Goal: Task Accomplishment & Management: Complete application form

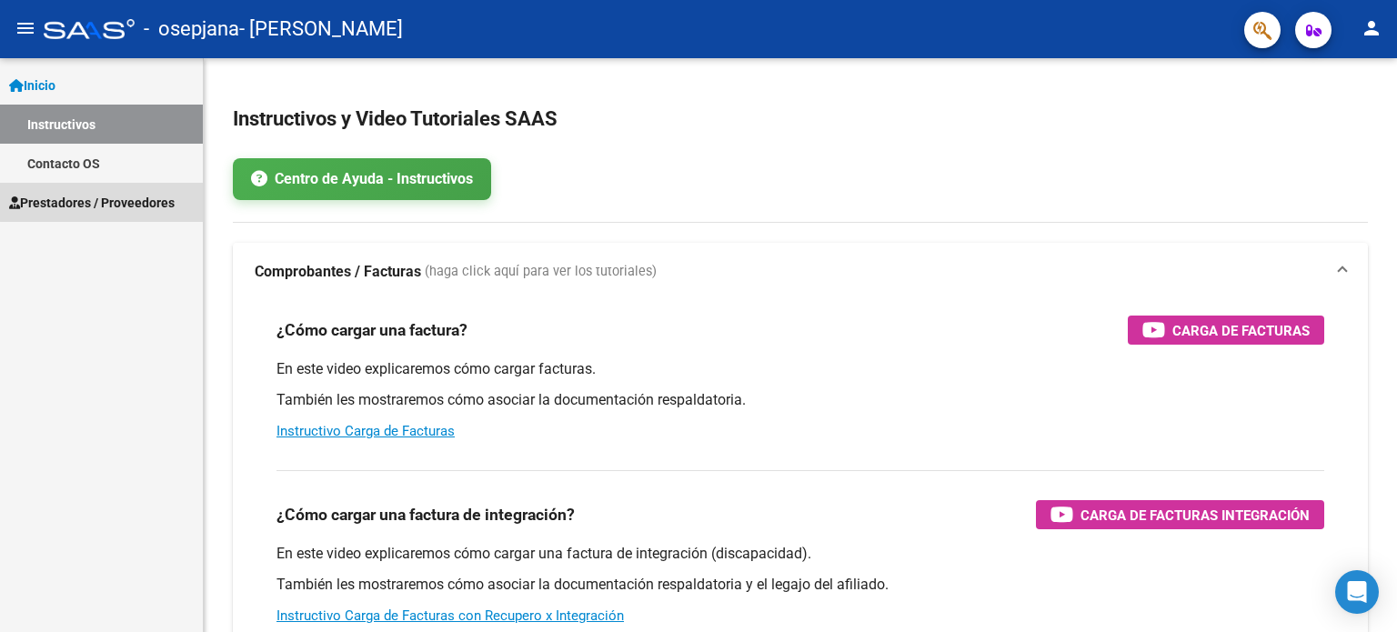
click at [142, 194] on span "Prestadores / Proveedores" at bounding box center [92, 203] width 166 height 20
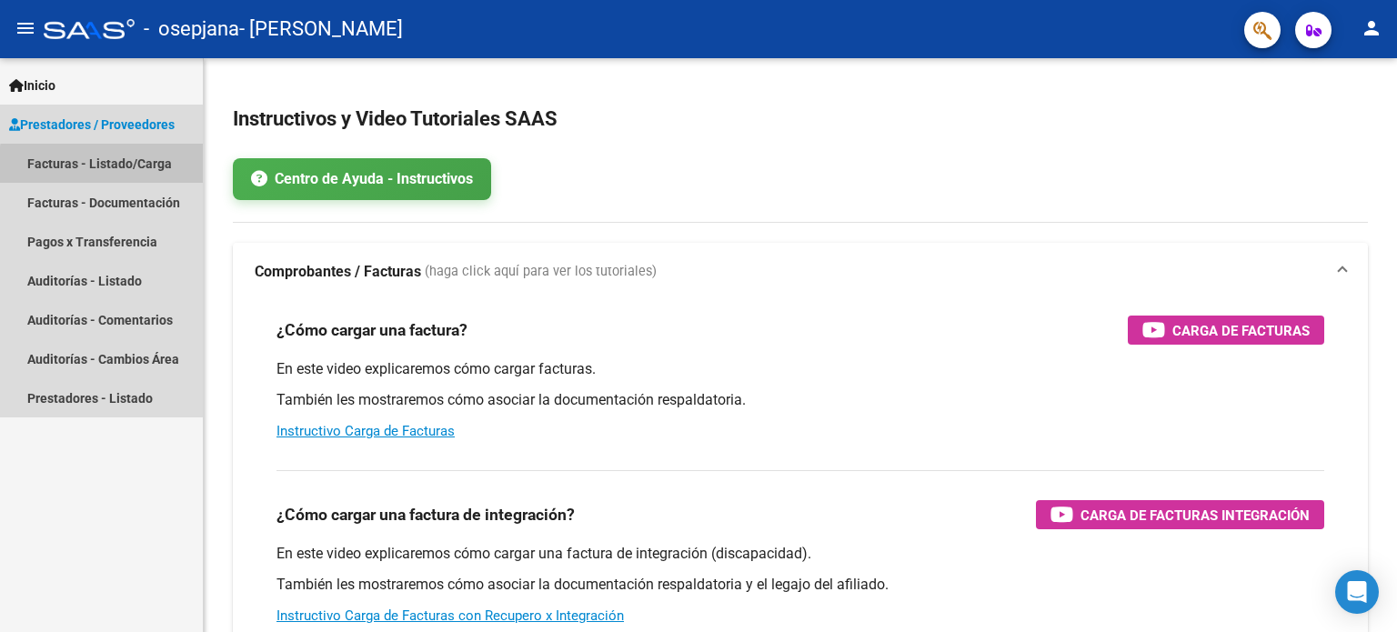
click at [116, 166] on link "Facturas - Listado/Carga" at bounding box center [101, 163] width 203 height 39
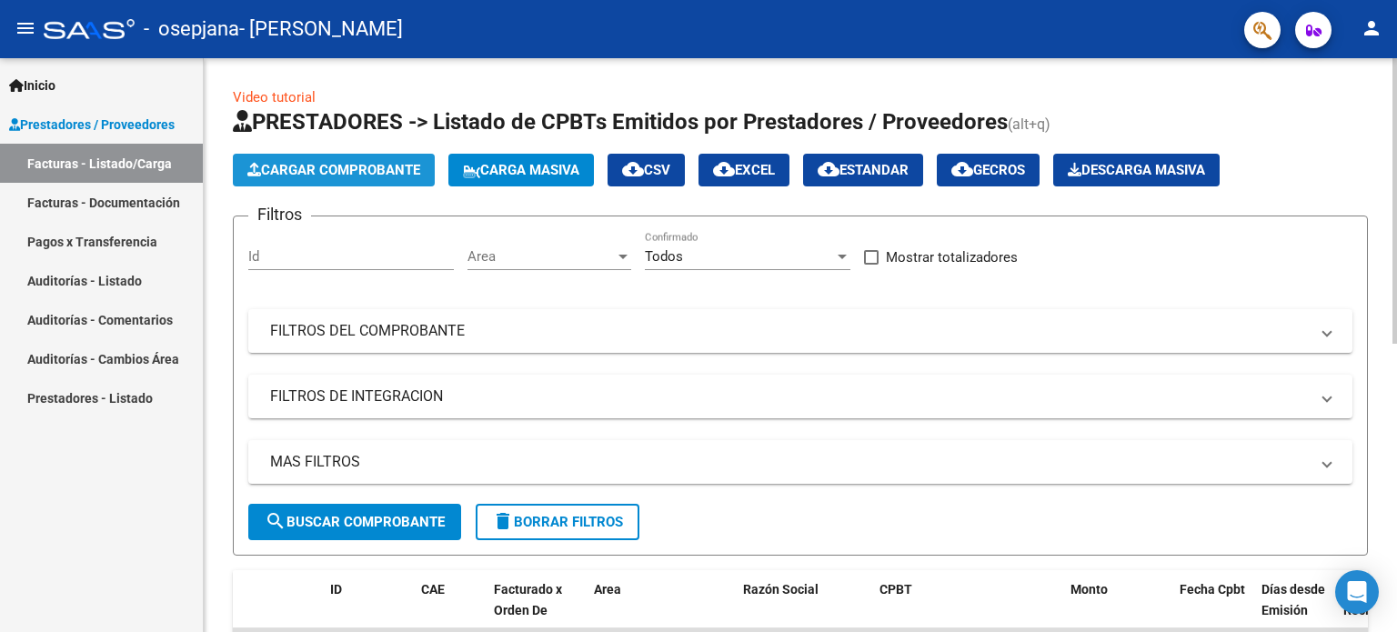
click at [389, 162] on span "Cargar Comprobante" at bounding box center [333, 170] width 173 height 16
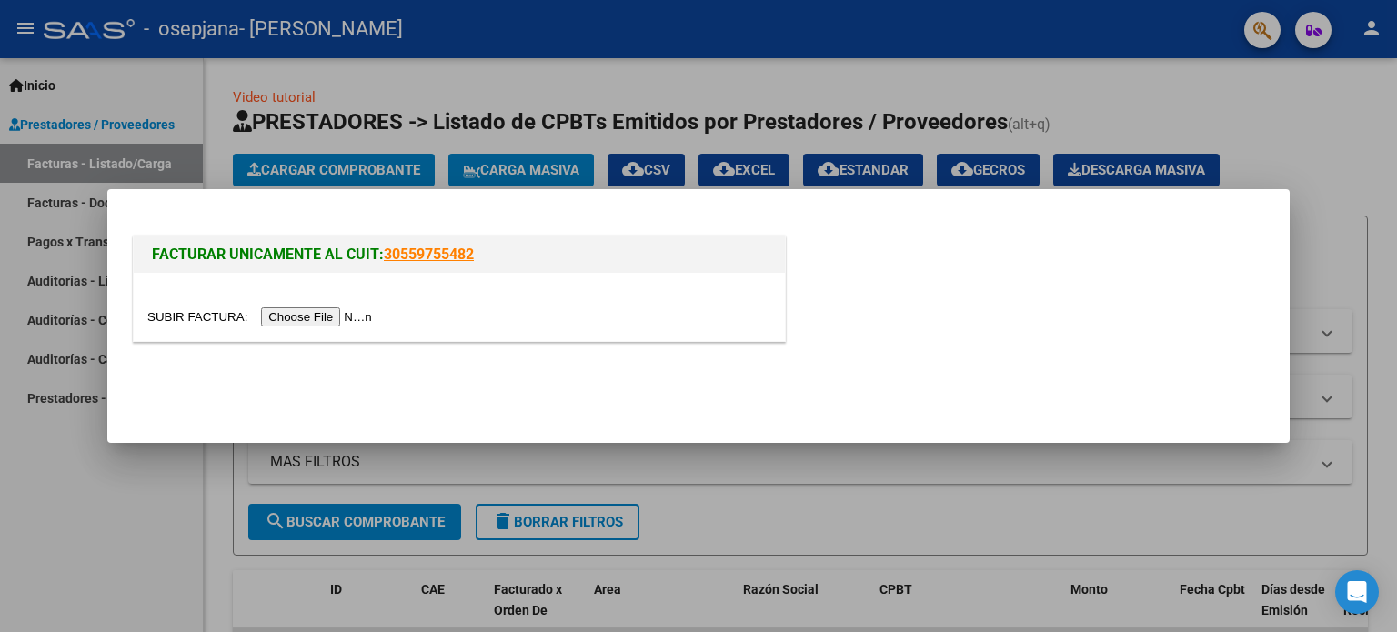
click at [353, 323] on input "file" at bounding box center [262, 316] width 230 height 19
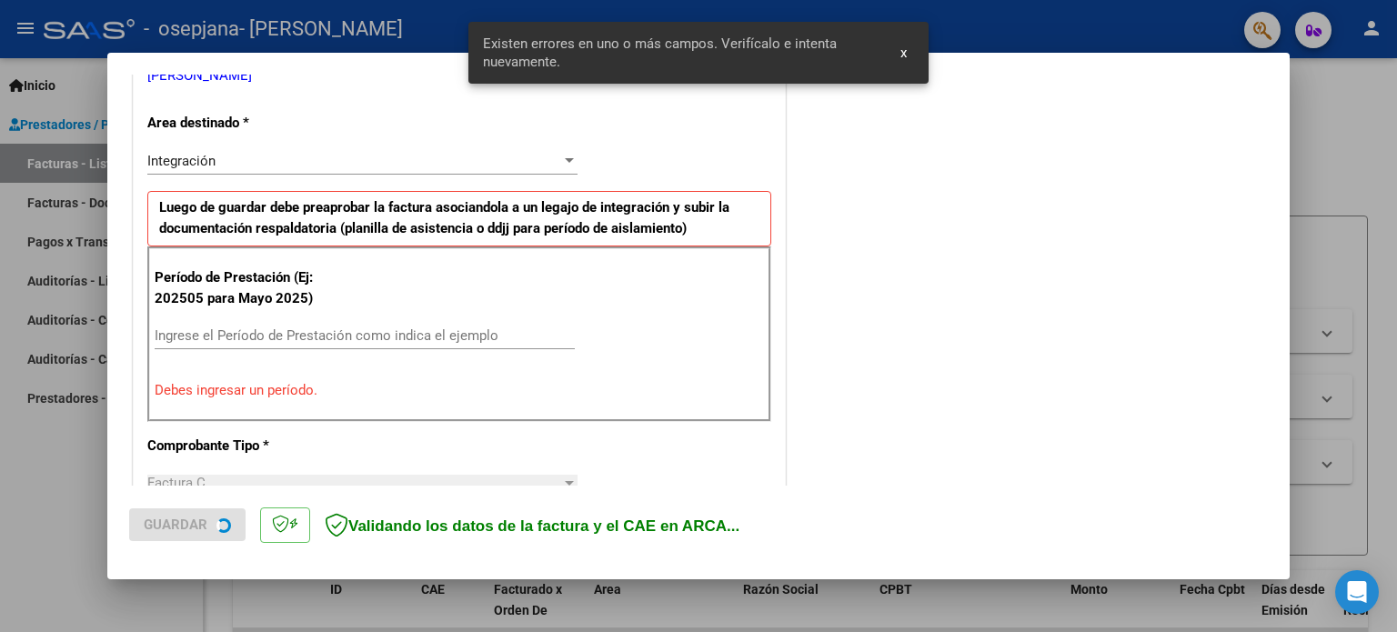
scroll to position [392, 0]
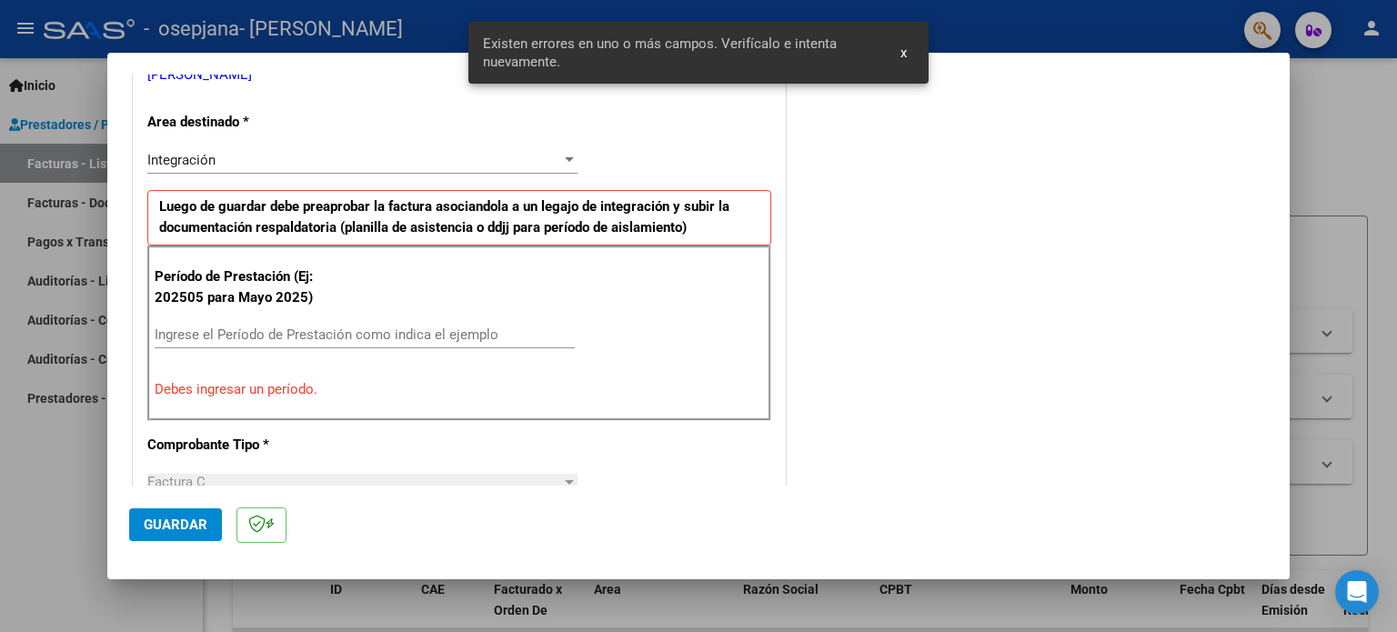
drag, startPoint x: 488, startPoint y: 308, endPoint x: 488, endPoint y: 341, distance: 32.7
click at [488, 341] on div "Período de Prestación (Ej: 202505 para Mayo 2025) Ingrese el Período de Prestac…" at bounding box center [459, 333] width 624 height 175
click at [488, 341] on input "Ingrese el Período de Prestación como indica el ejemplo" at bounding box center [365, 335] width 420 height 16
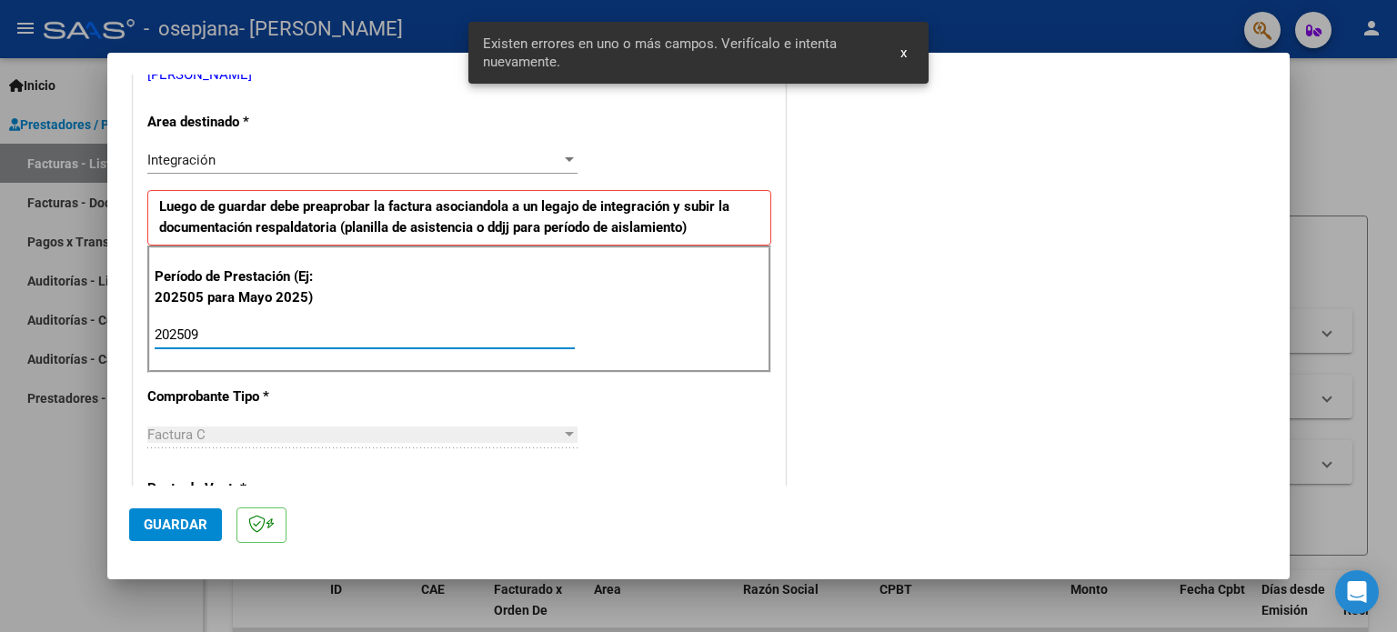
type input "202509"
click at [136, 534] on button "Guardar" at bounding box center [175, 524] width 93 height 33
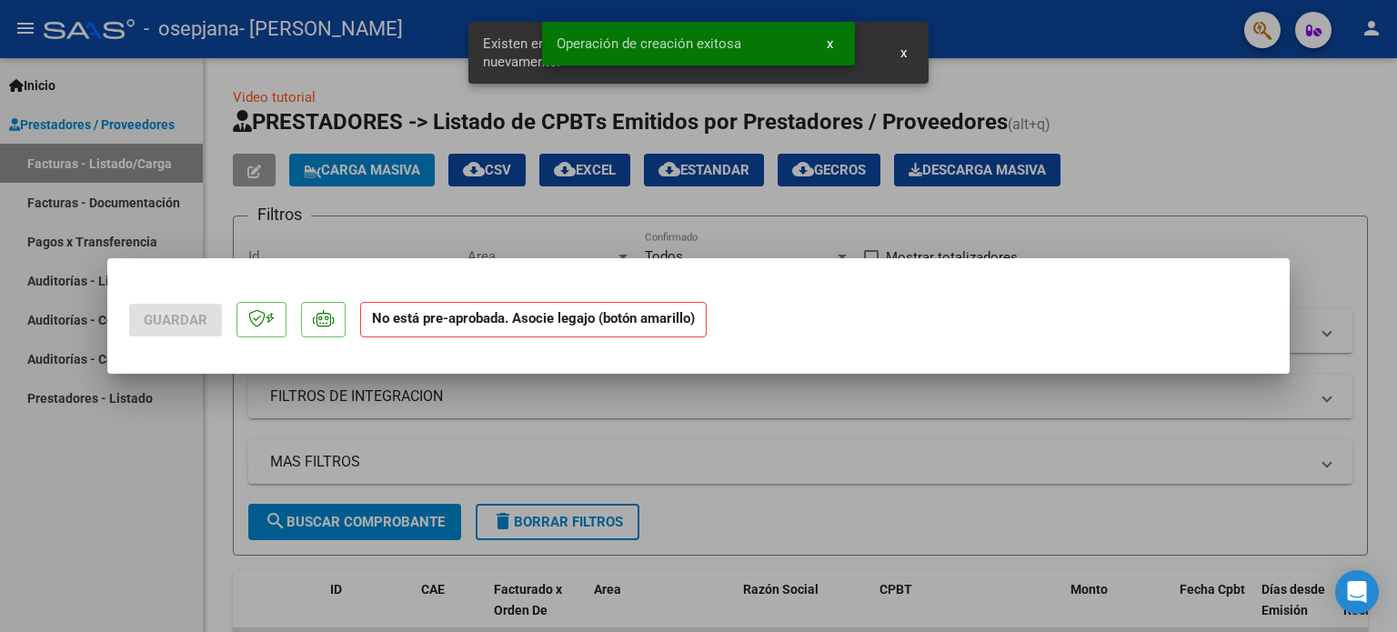
scroll to position [0, 0]
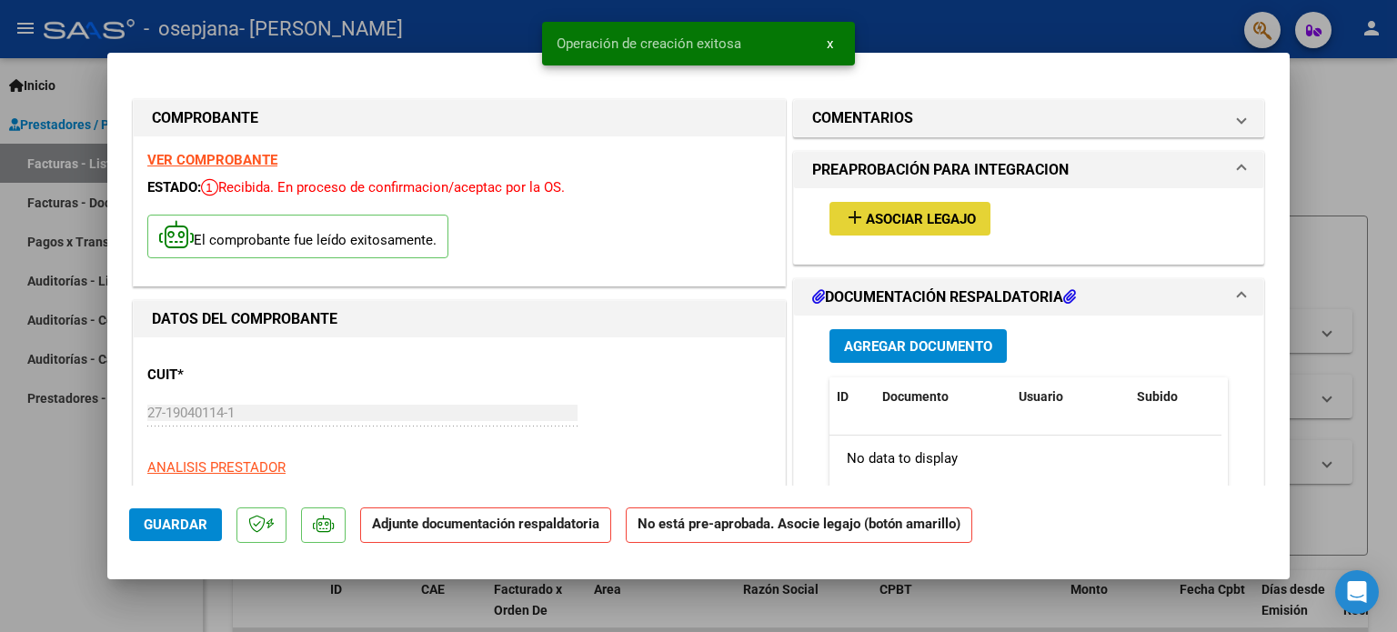
click at [942, 202] on button "add Asociar Legajo" at bounding box center [910, 219] width 161 height 34
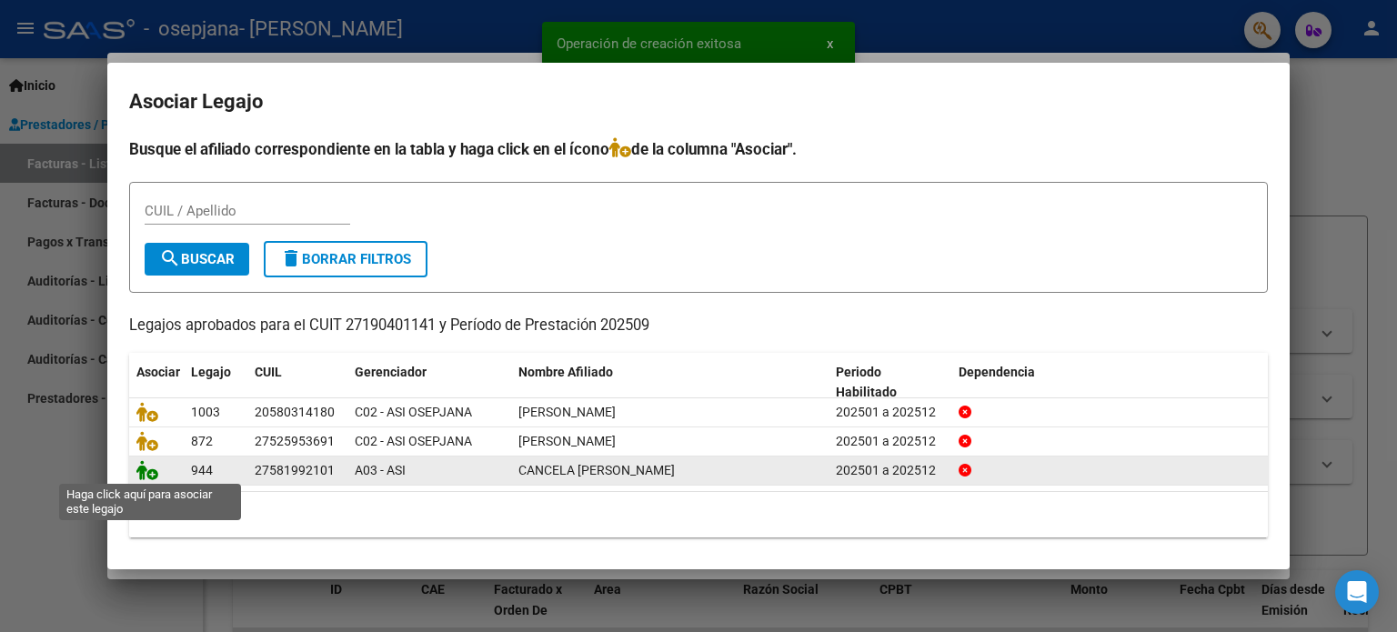
click at [149, 464] on icon at bounding box center [147, 470] width 22 height 20
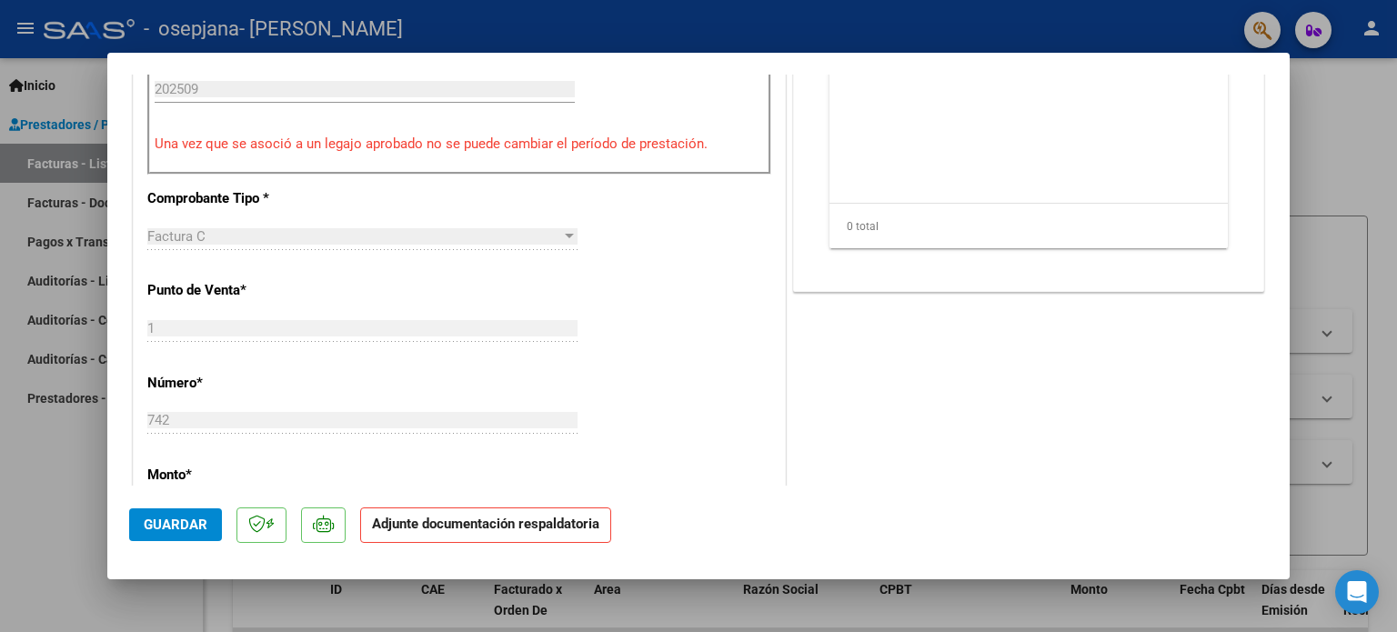
drag, startPoint x: 1289, startPoint y: 170, endPoint x: 1270, endPoint y: 319, distance: 150.4
click at [1270, 319] on mat-dialog-content "COMPROBANTE VER COMPROBANTE ESTADO: Recibida. En proceso de confirmacion/acepta…" at bounding box center [698, 280] width 1182 height 411
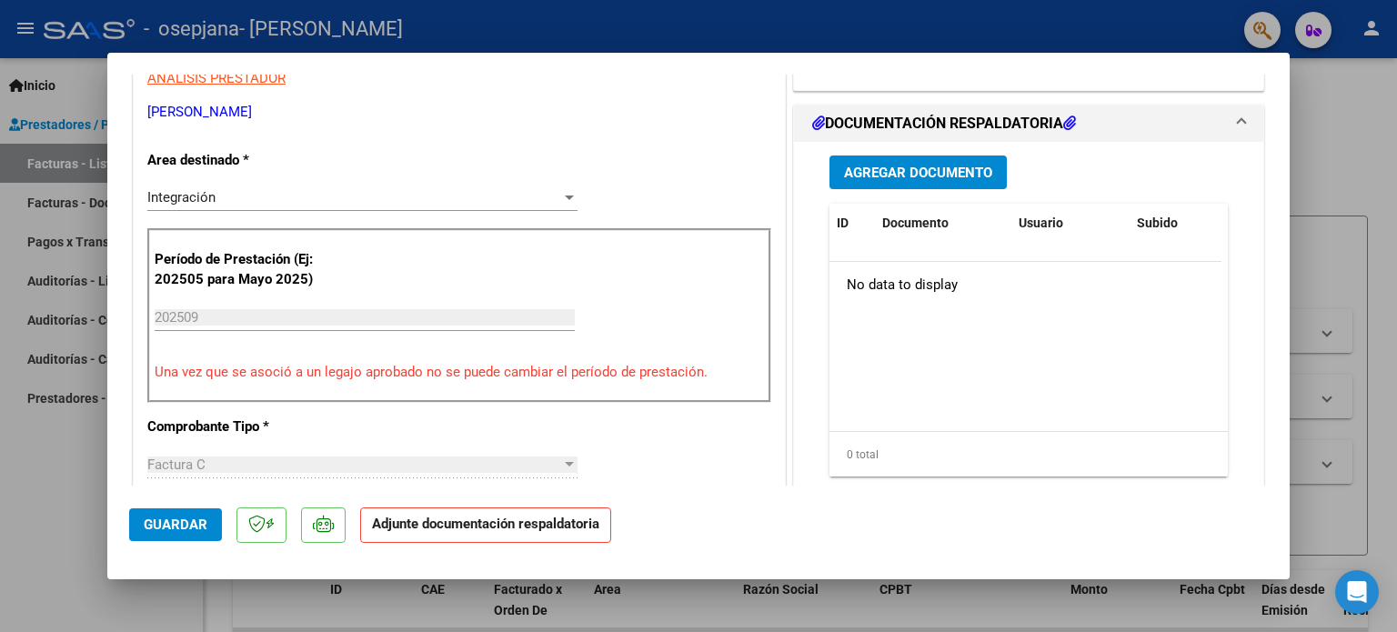
scroll to position [383, 0]
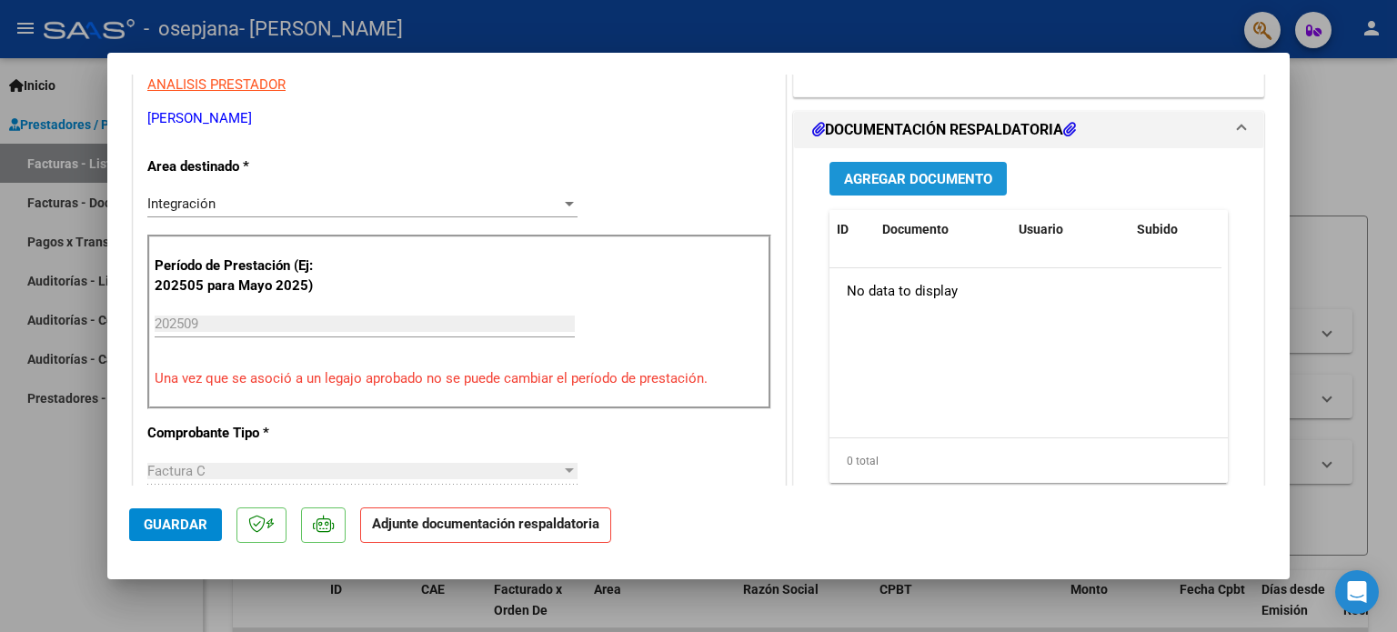
click at [942, 171] on span "Agregar Documento" at bounding box center [918, 179] width 148 height 16
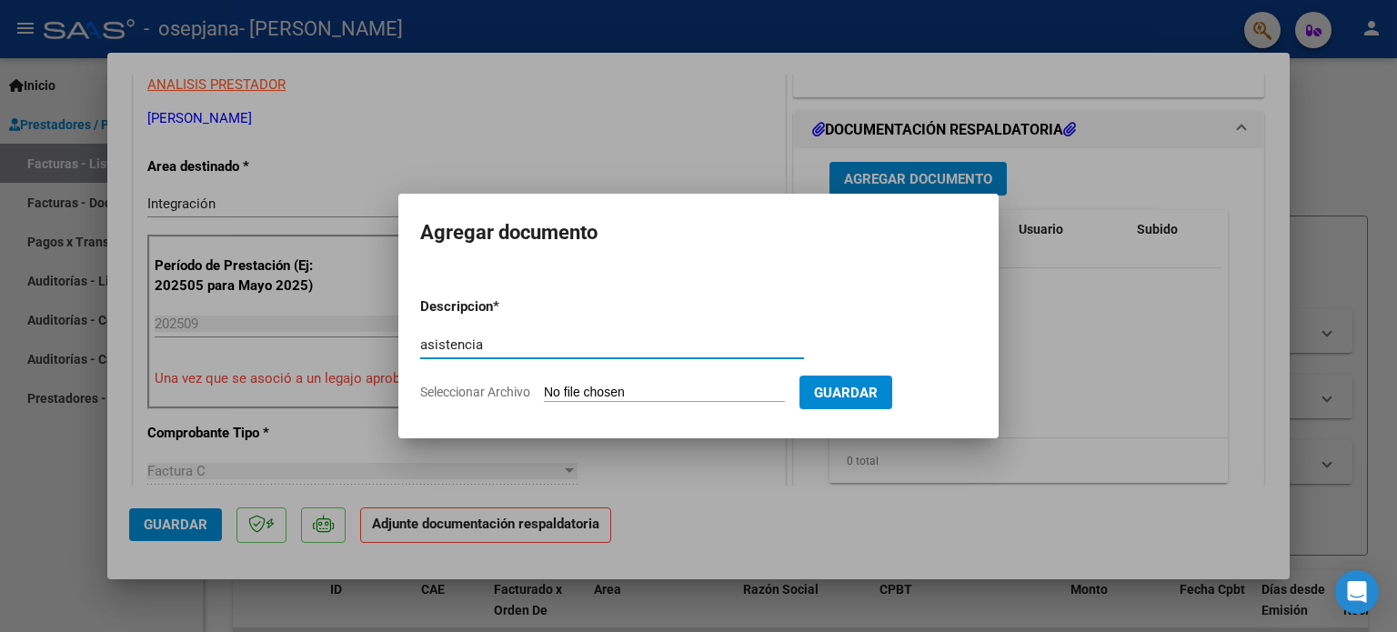
type input "asistencia"
click at [544, 385] on input "Seleccionar Archivo" at bounding box center [664, 393] width 241 height 17
type input "C:\fakepath\asistencia [PERSON_NAME] - [DATE].pdf"
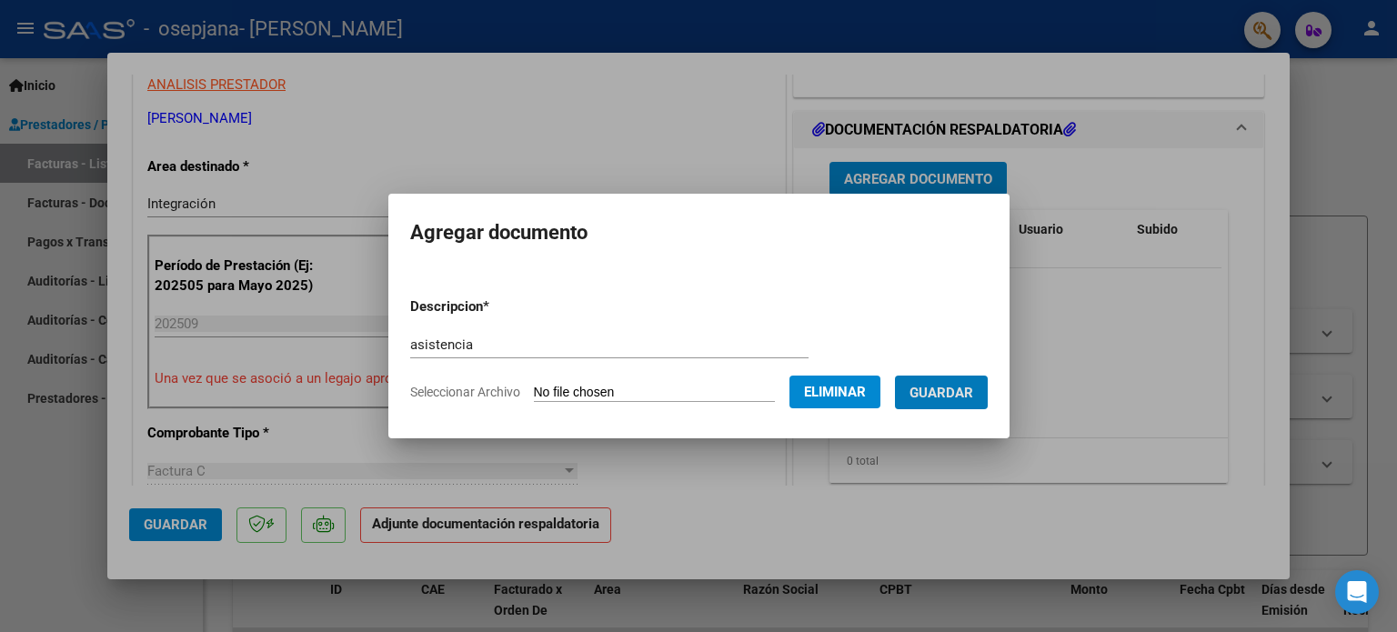
click at [895, 376] on button "Guardar" at bounding box center [941, 393] width 93 height 34
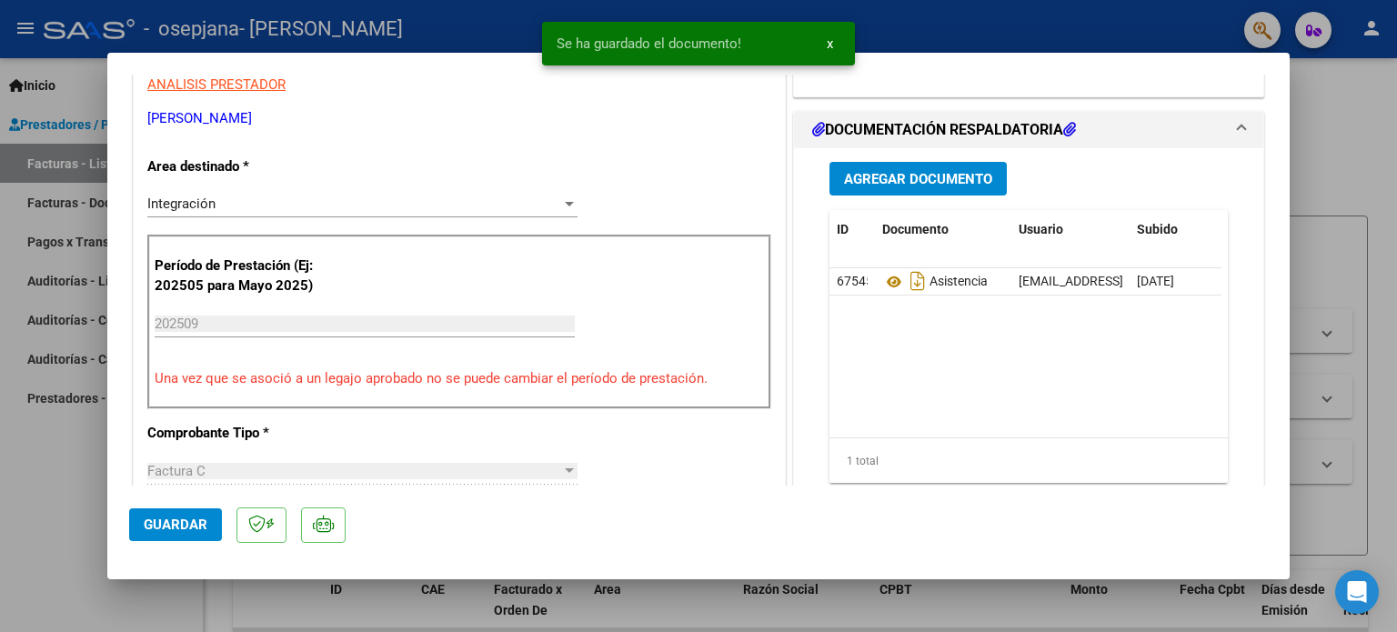
click at [151, 536] on button "Guardar" at bounding box center [175, 524] width 93 height 33
click at [11, 498] on div at bounding box center [698, 316] width 1397 height 632
type input "$ 0,00"
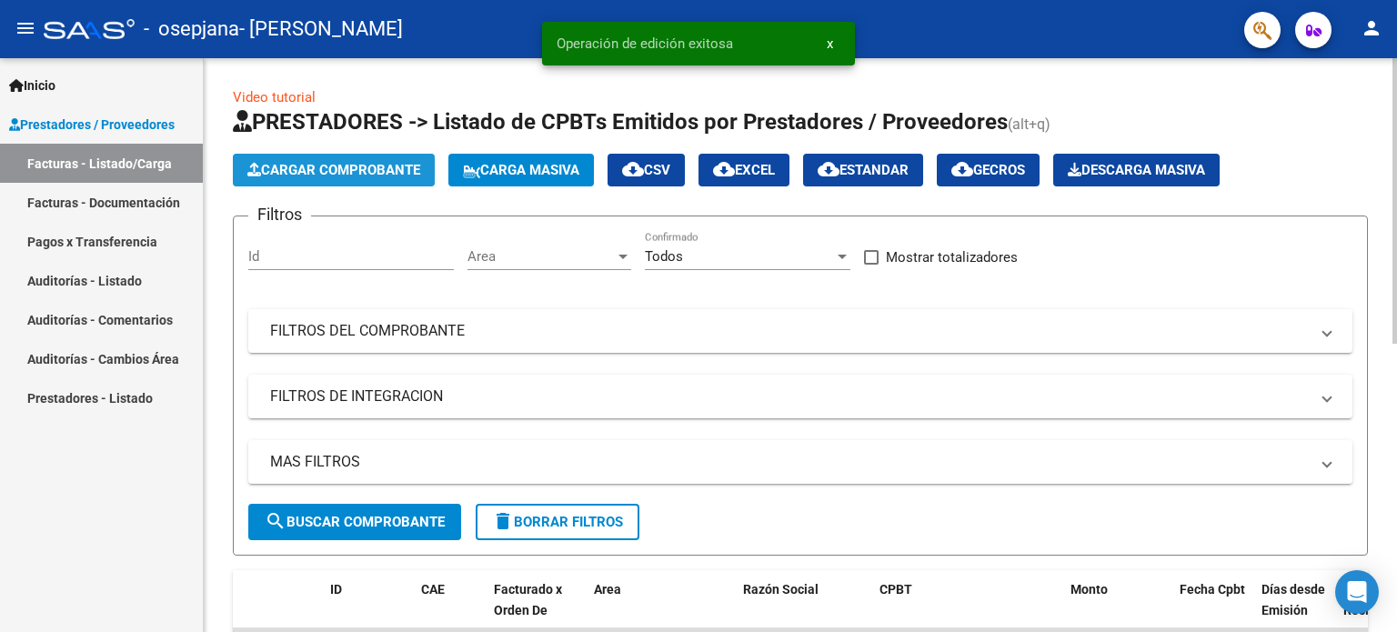
click at [317, 163] on span "Cargar Comprobante" at bounding box center [333, 170] width 173 height 16
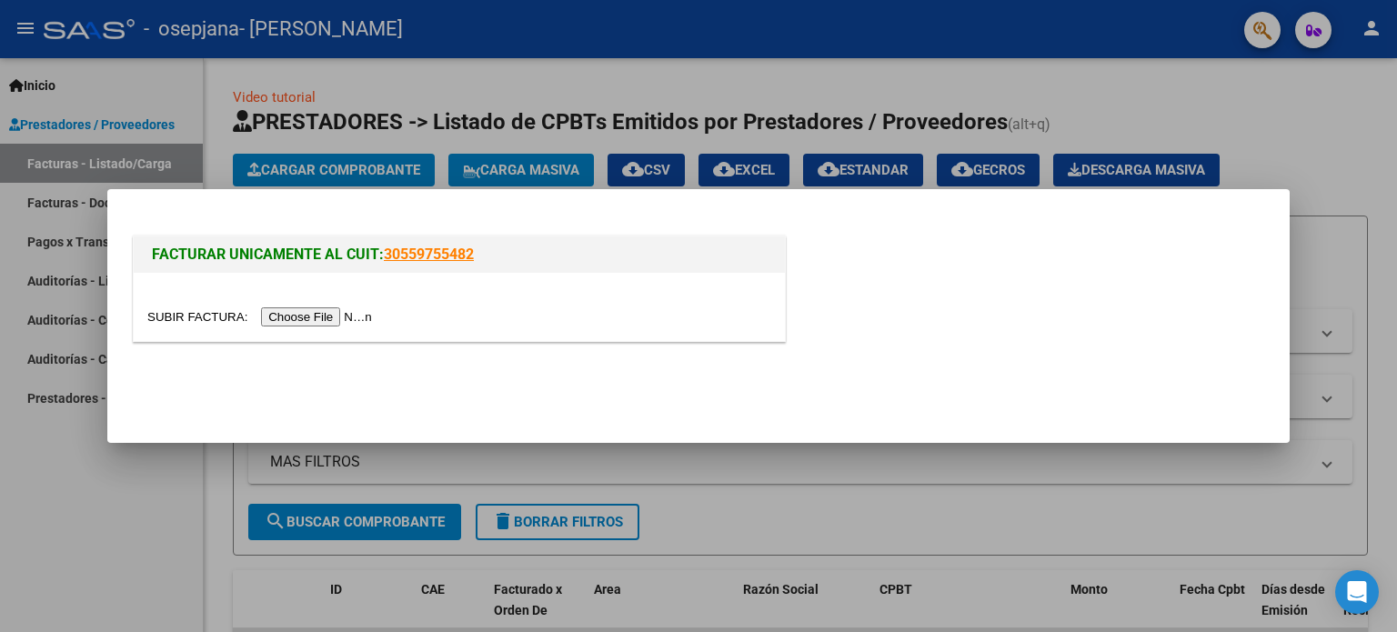
drag, startPoint x: 346, startPoint y: 305, endPoint x: 346, endPoint y: 328, distance: 23.6
click at [346, 328] on div at bounding box center [459, 307] width 651 height 68
click at [341, 319] on input "file" at bounding box center [262, 316] width 230 height 19
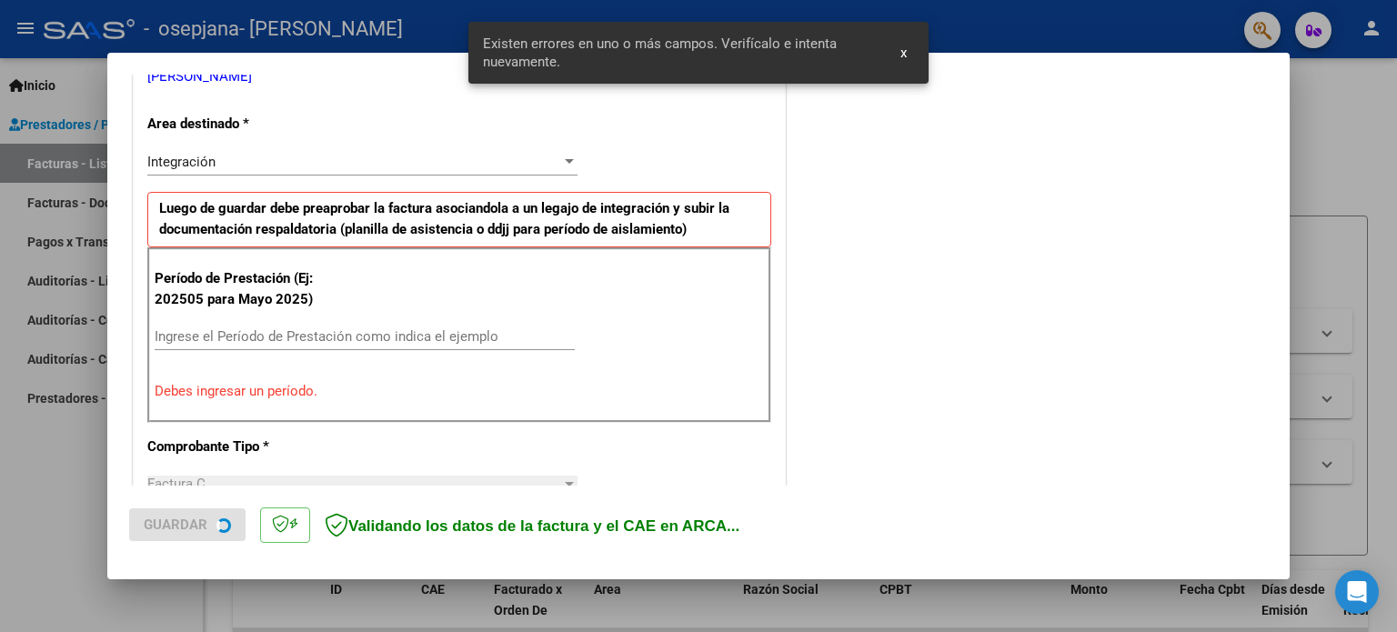
scroll to position [392, 0]
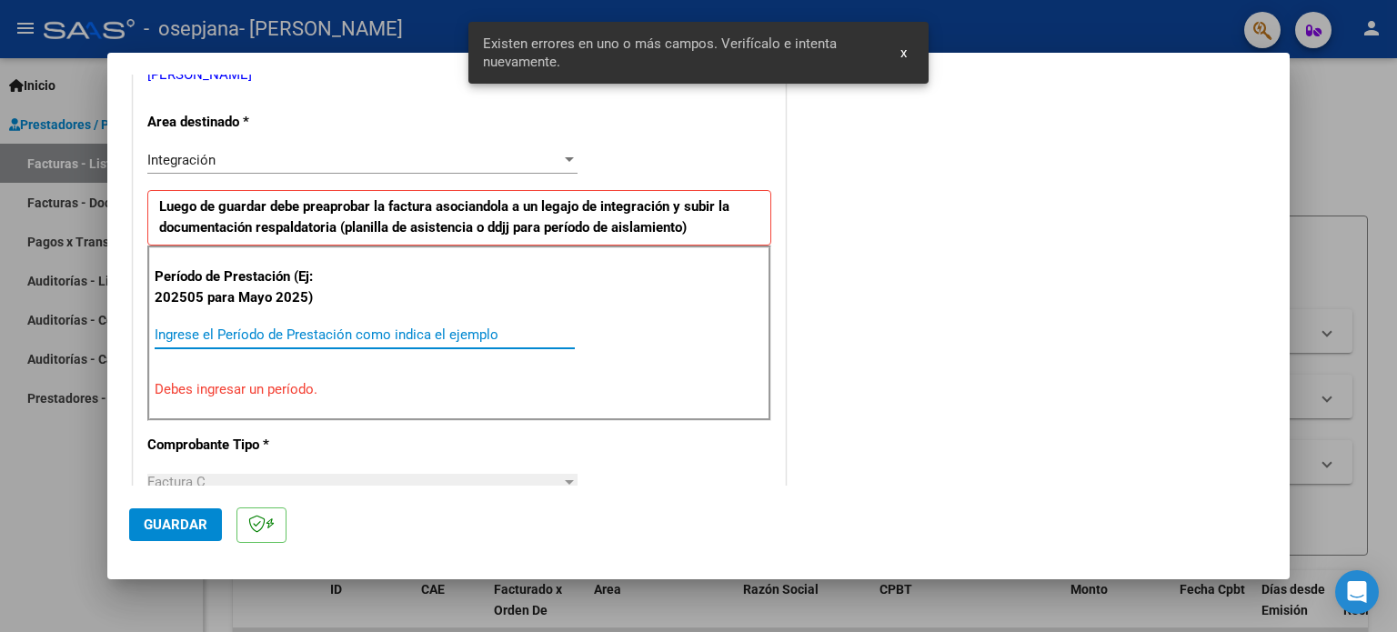
click at [286, 336] on input "Ingrese el Período de Prestación como indica el ejemplo" at bounding box center [365, 335] width 420 height 16
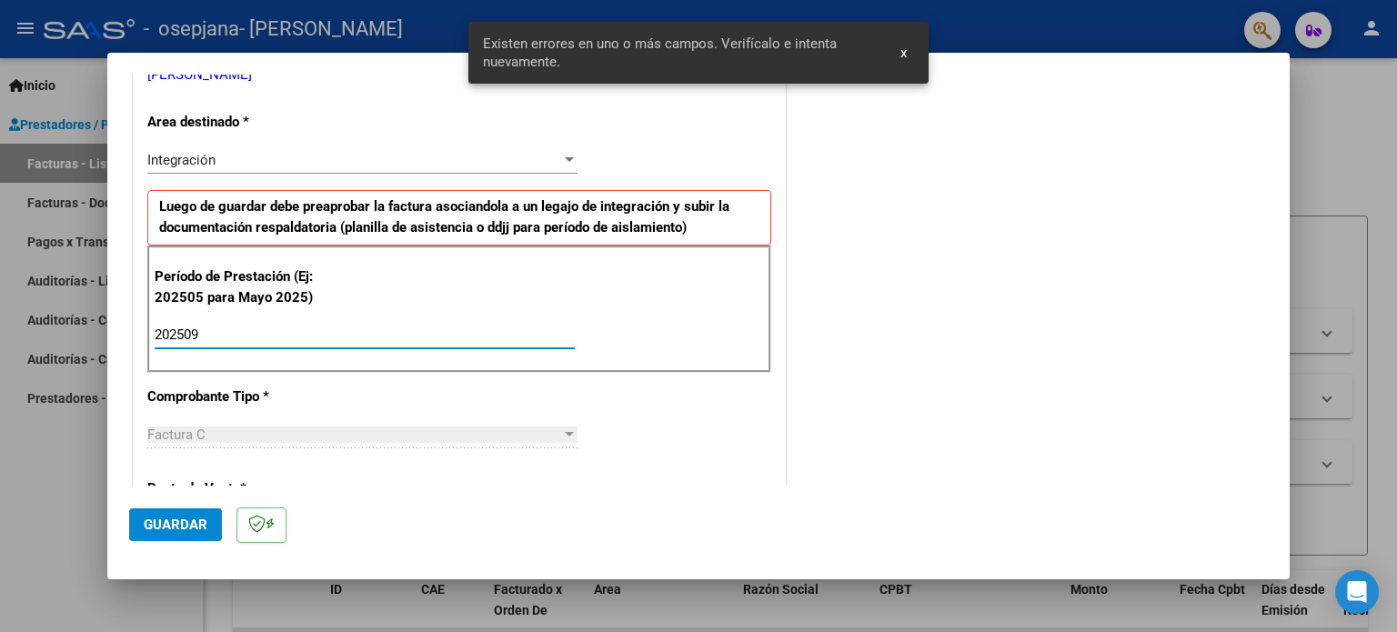
type input "202509"
click at [199, 515] on button "Guardar" at bounding box center [175, 524] width 93 height 33
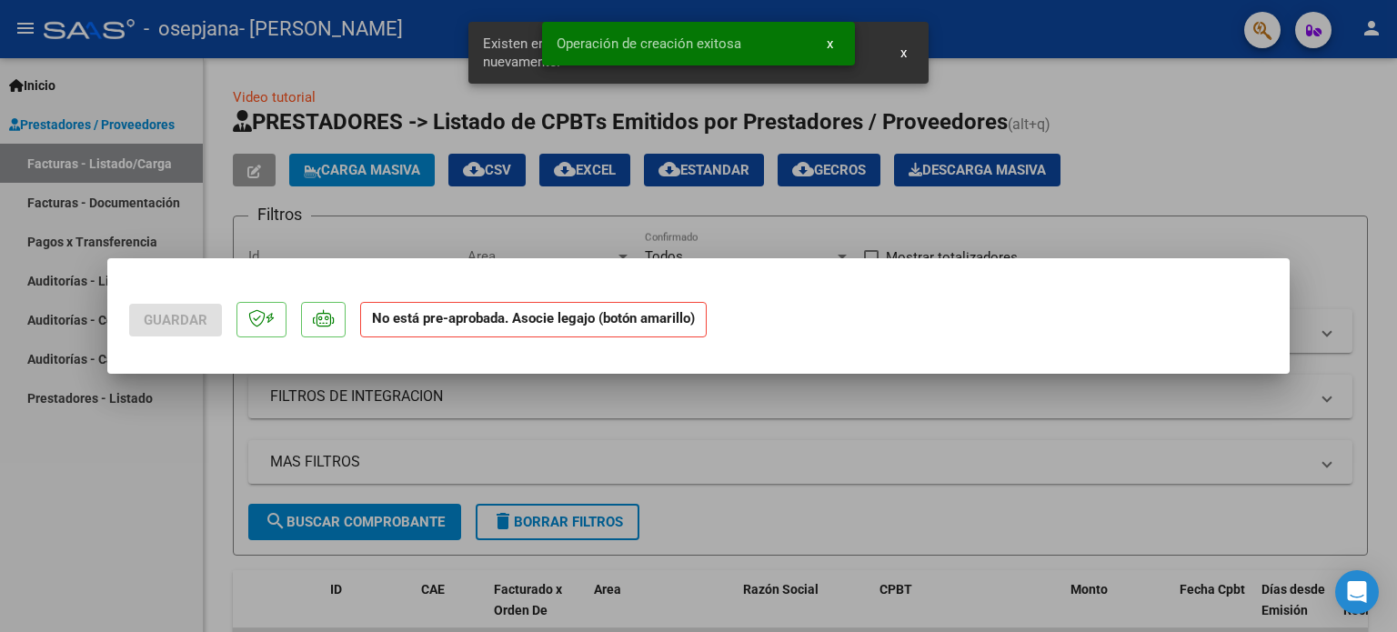
scroll to position [0, 0]
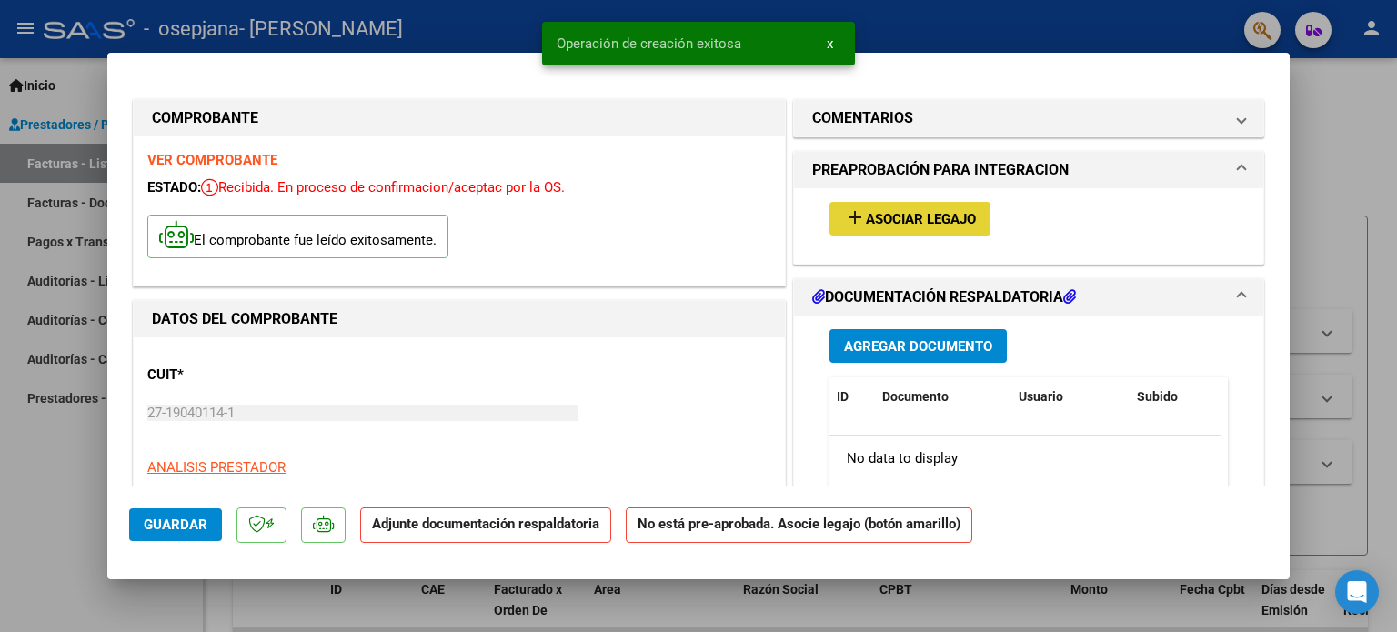
click at [937, 224] on span "Asociar Legajo" at bounding box center [921, 219] width 110 height 16
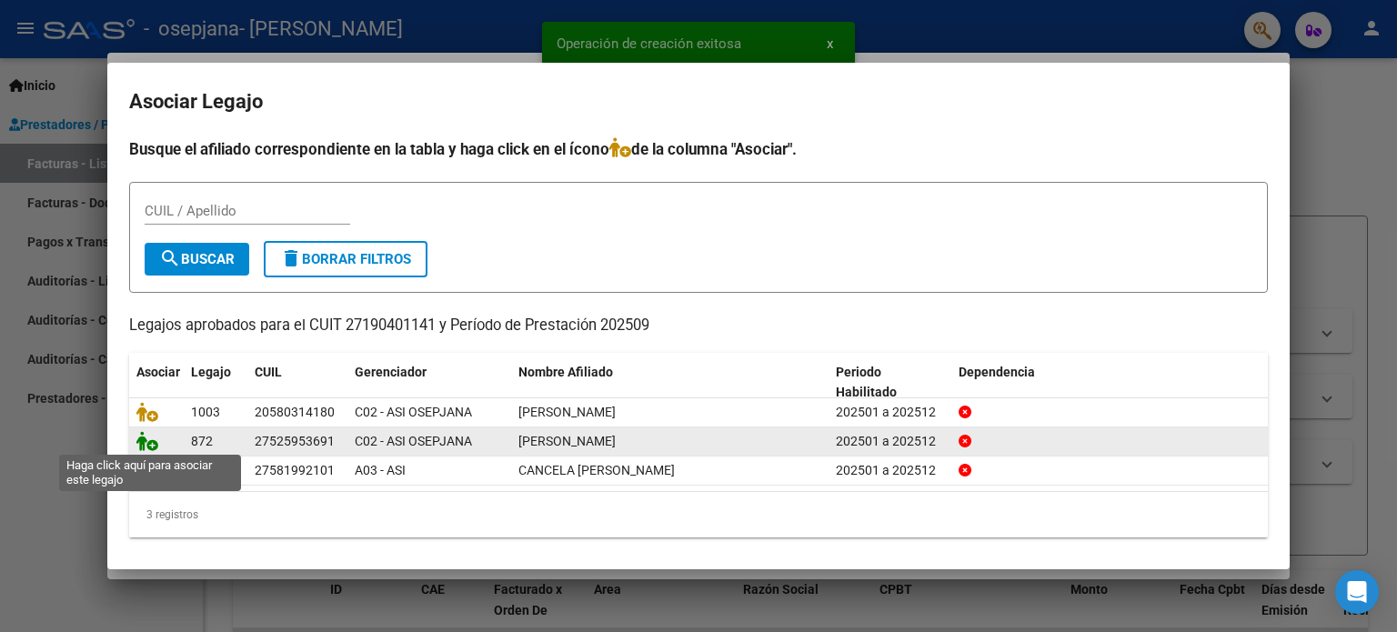
click at [138, 446] on icon at bounding box center [147, 441] width 22 height 20
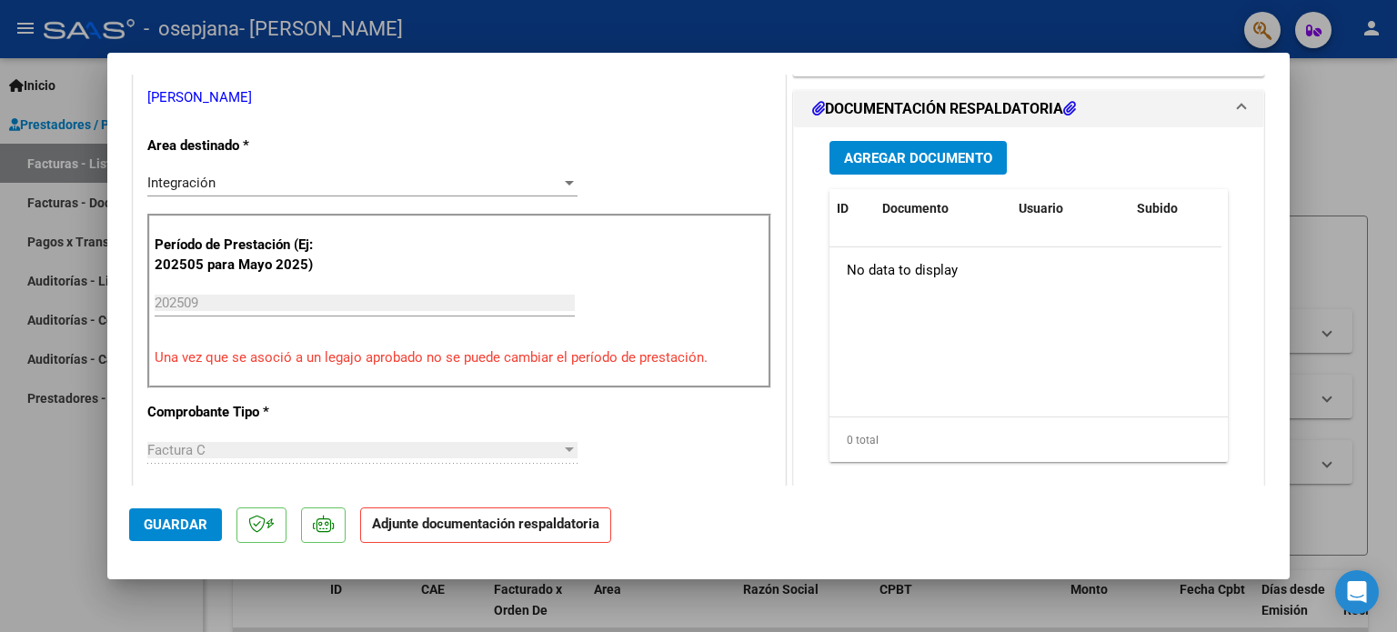
scroll to position [423, 0]
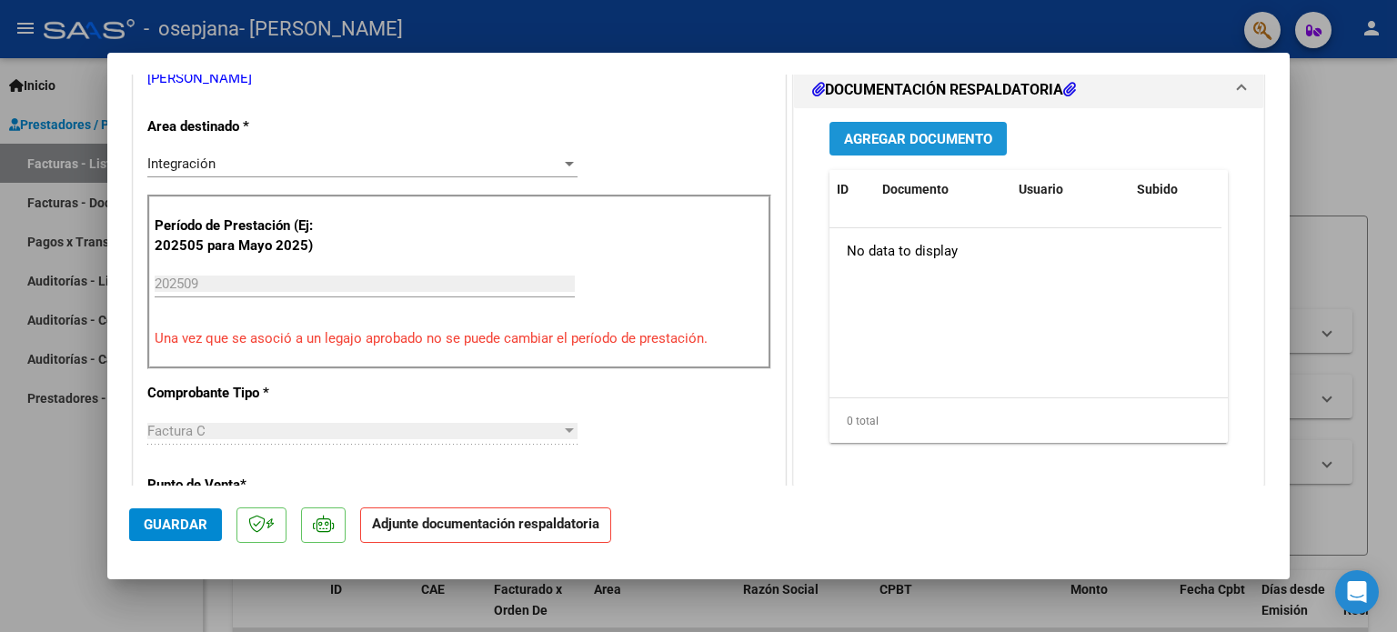
click at [950, 149] on button "Agregar Documento" at bounding box center [918, 139] width 177 height 34
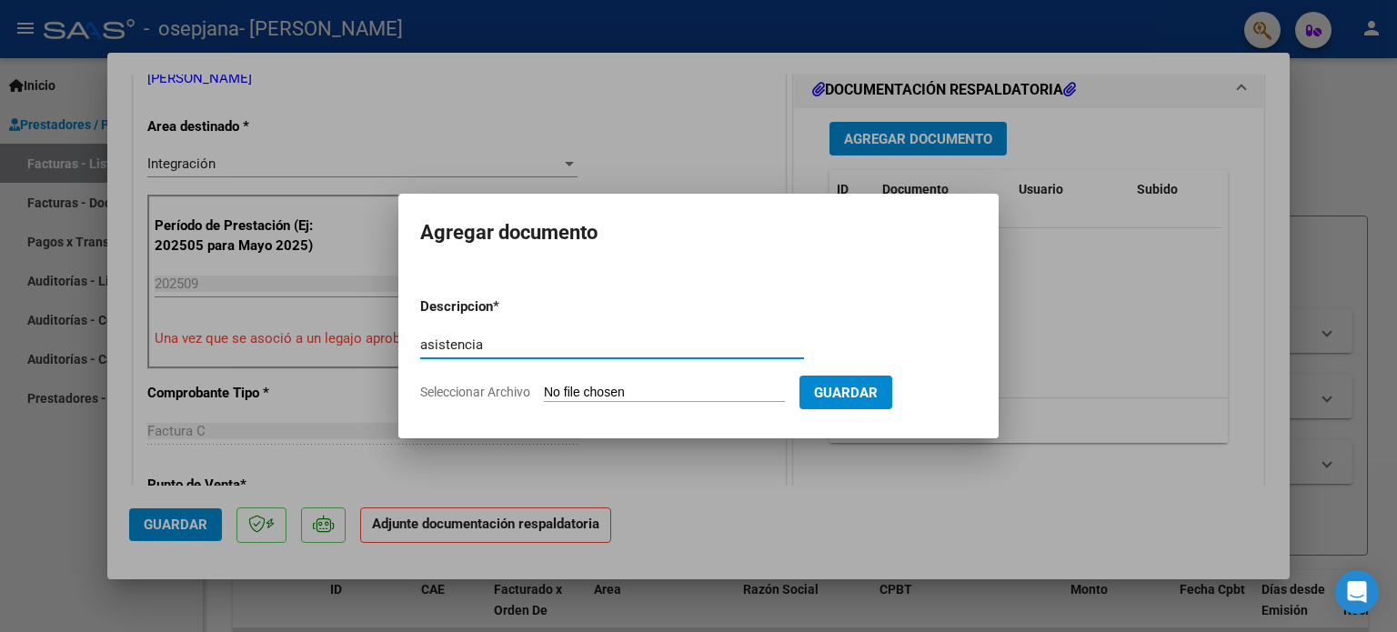
type input "asistencia"
click at [544, 385] on input "Seleccionar Archivo" at bounding box center [664, 393] width 241 height 17
type input "C:\fakepath\asistencia [PERSON_NAME] - [DATE].pdf"
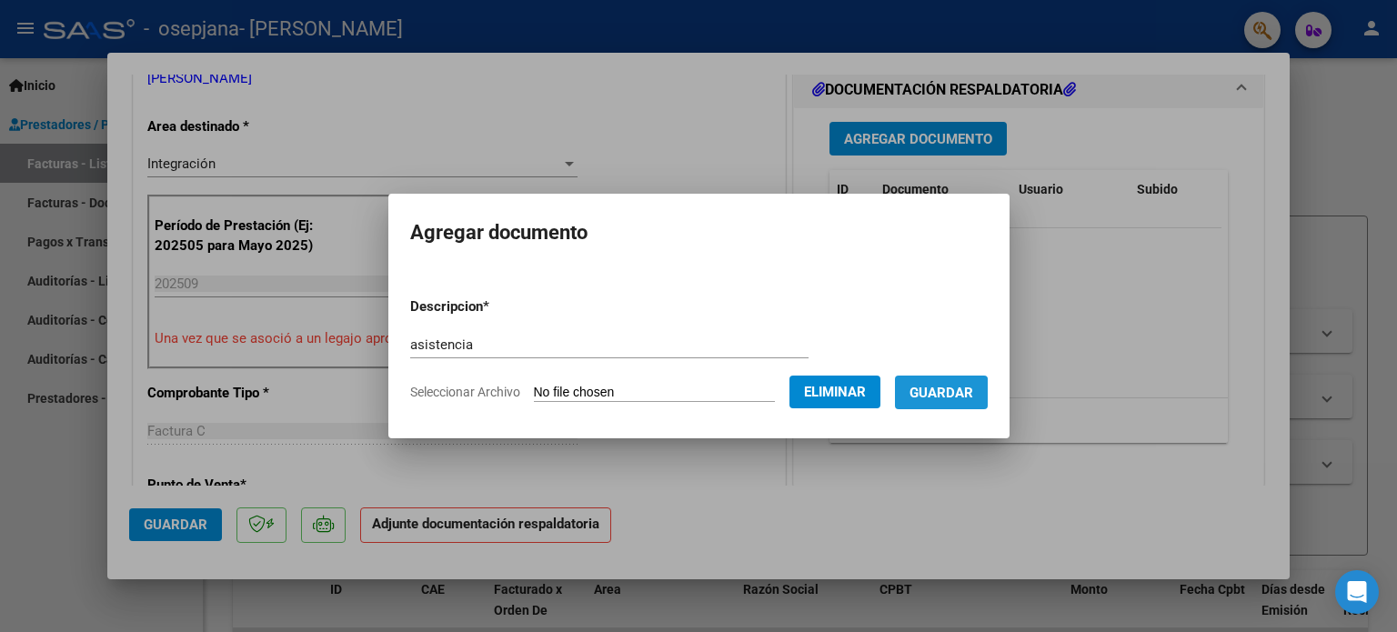
click at [940, 402] on button "Guardar" at bounding box center [941, 393] width 93 height 34
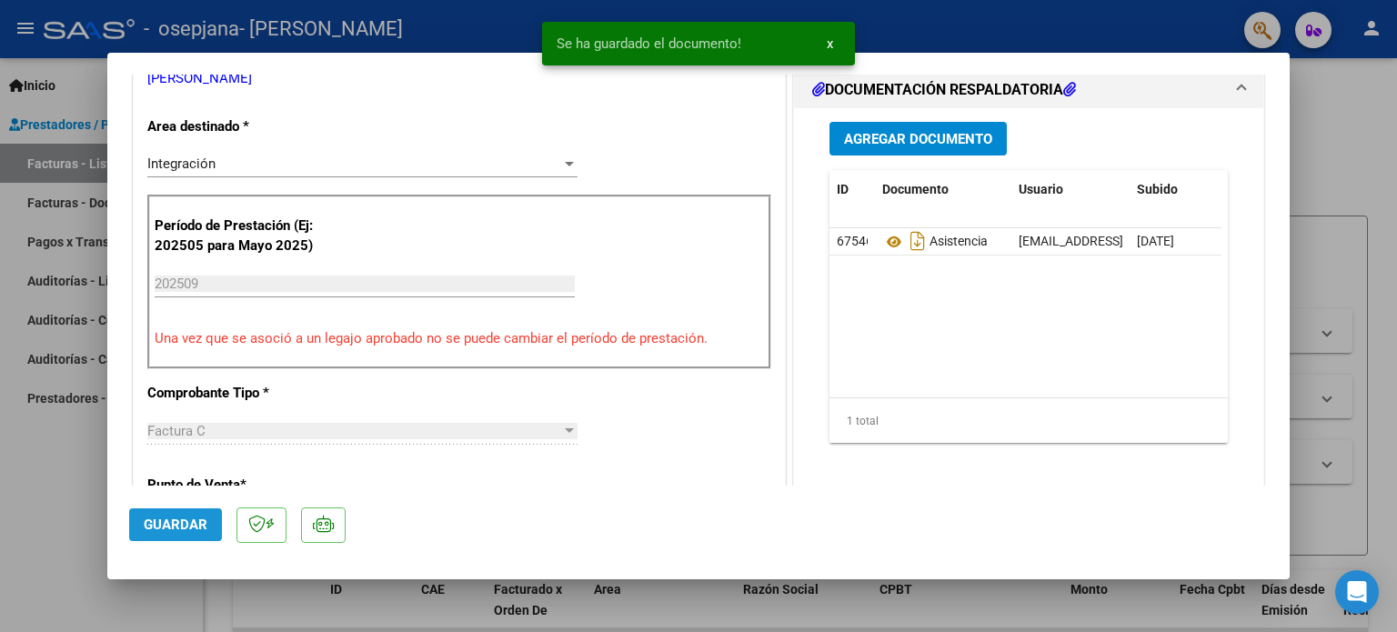
click at [192, 521] on span "Guardar" at bounding box center [176, 525] width 64 height 16
click at [52, 513] on div at bounding box center [698, 316] width 1397 height 632
type input "$ 0,00"
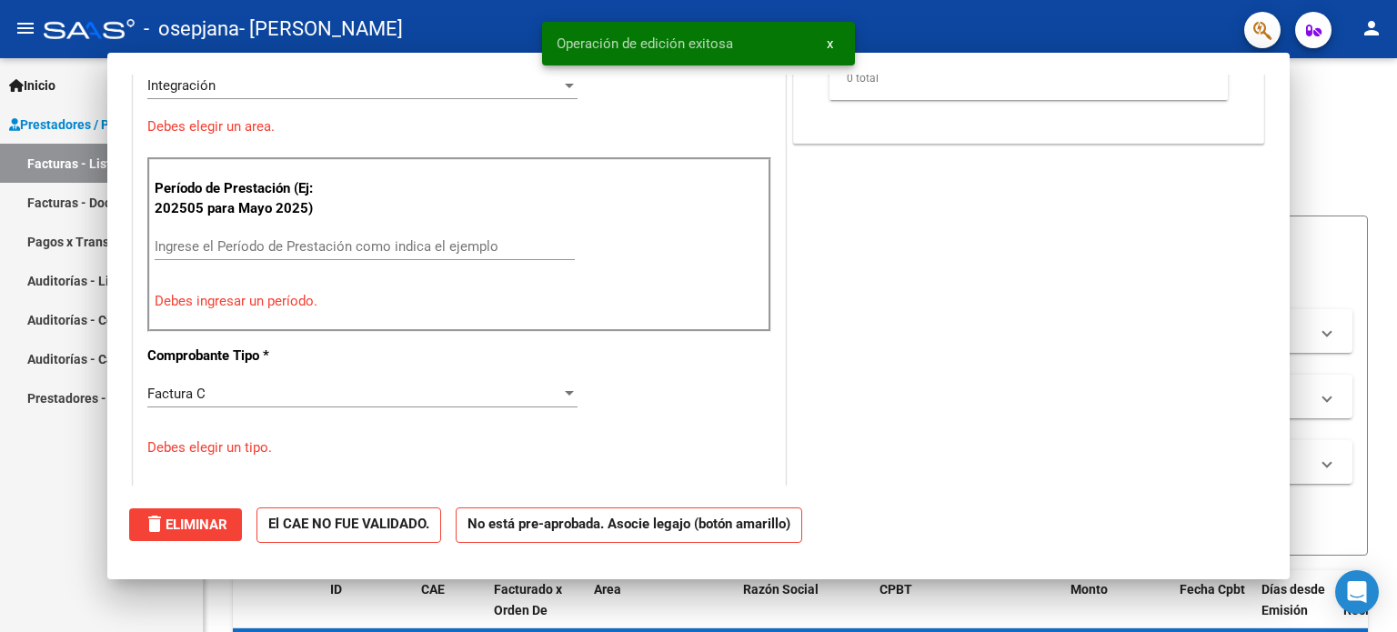
scroll to position [0, 0]
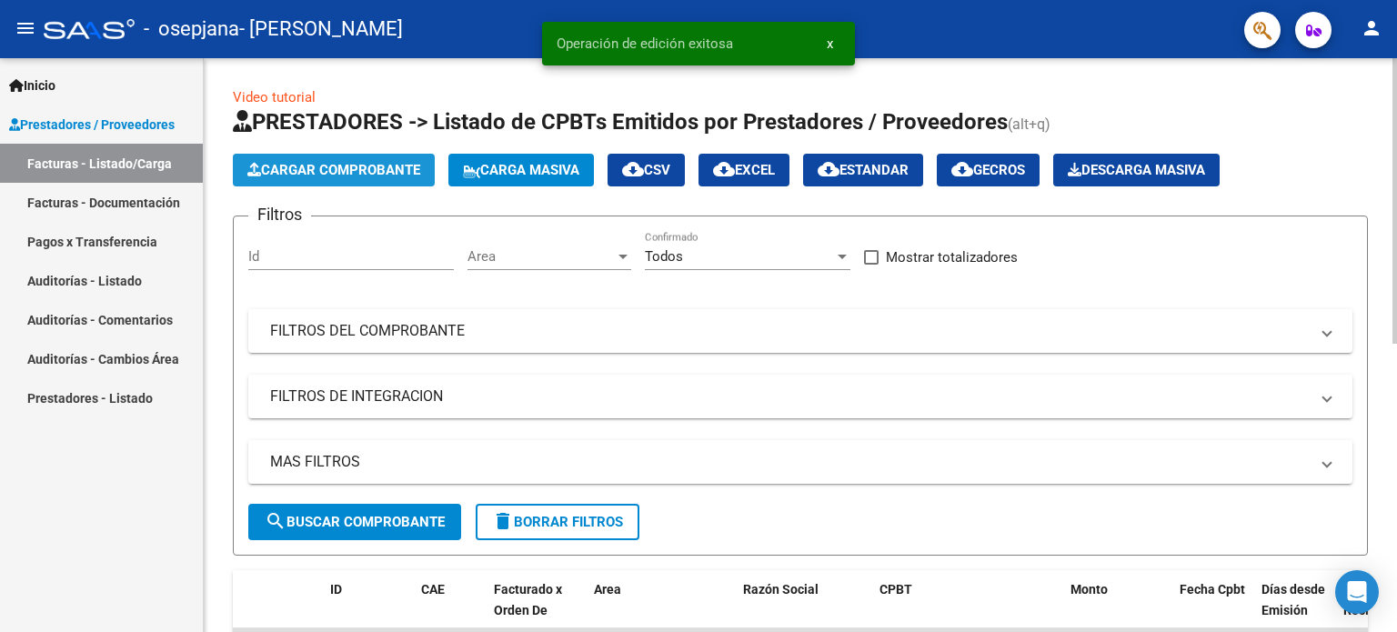
click at [351, 169] on span "Cargar Comprobante" at bounding box center [333, 170] width 173 height 16
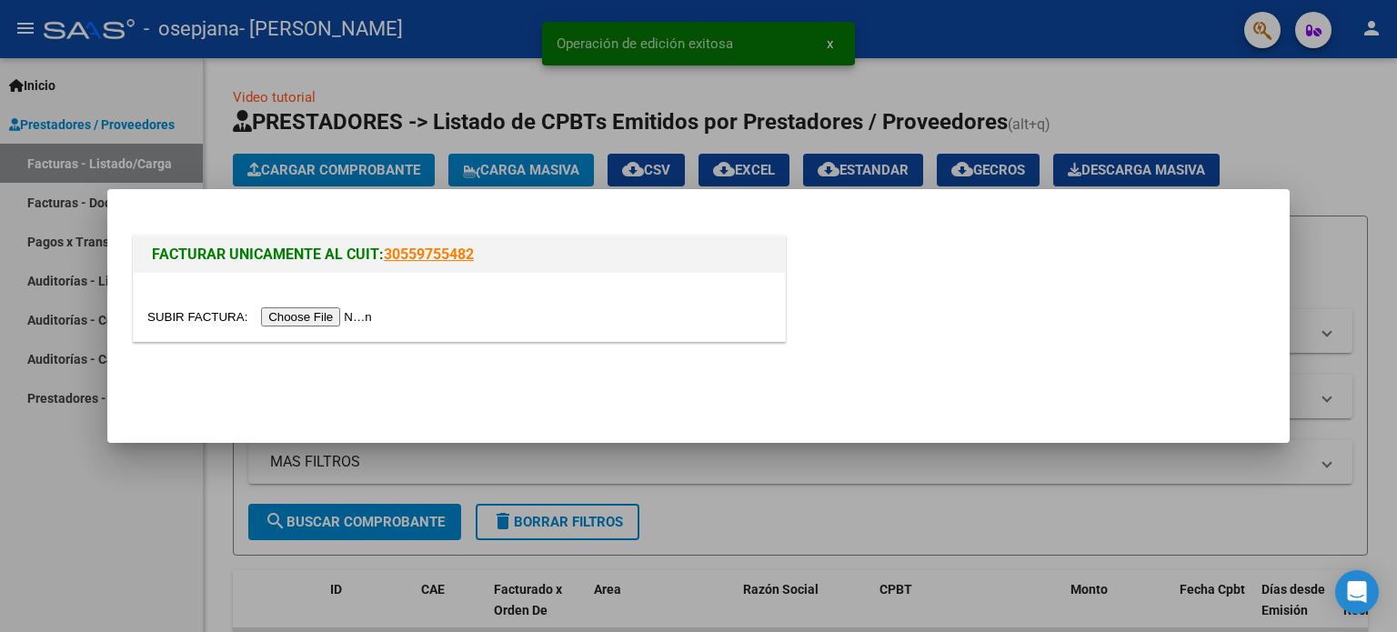
drag, startPoint x: 292, startPoint y: 336, endPoint x: 291, endPoint y: 322, distance: 13.7
click at [291, 322] on div at bounding box center [459, 307] width 651 height 68
click at [291, 322] on input "file" at bounding box center [262, 316] width 230 height 19
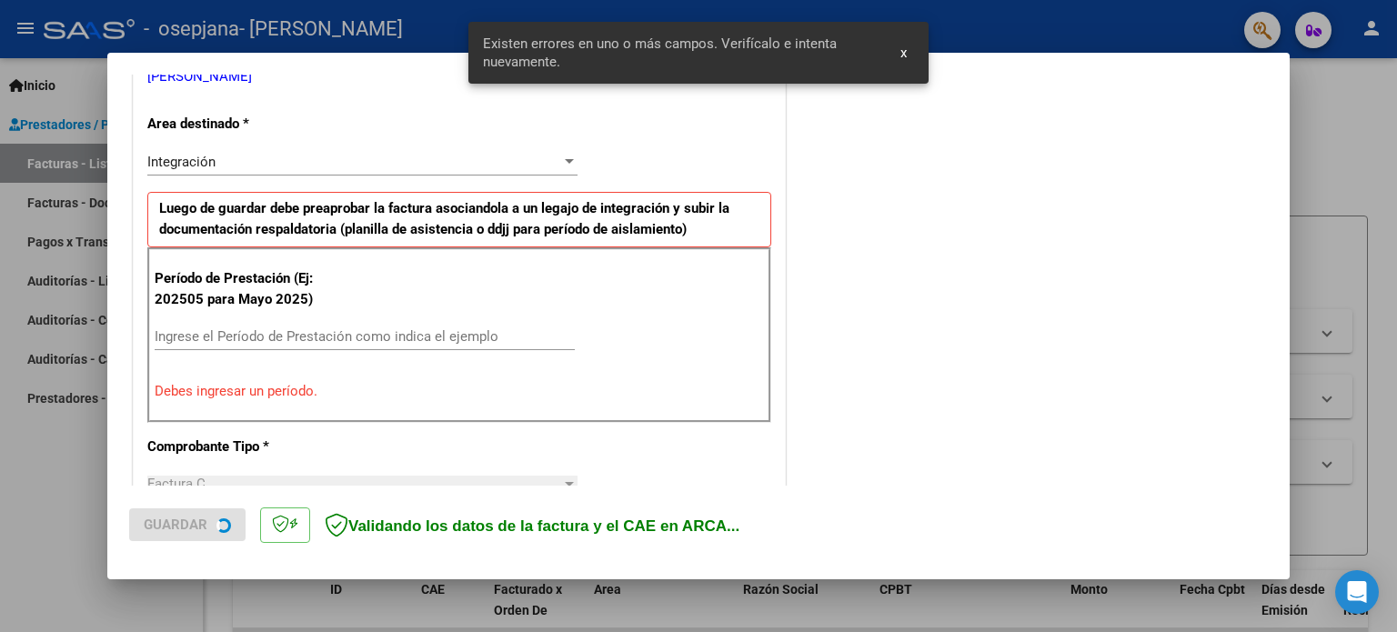
scroll to position [392, 0]
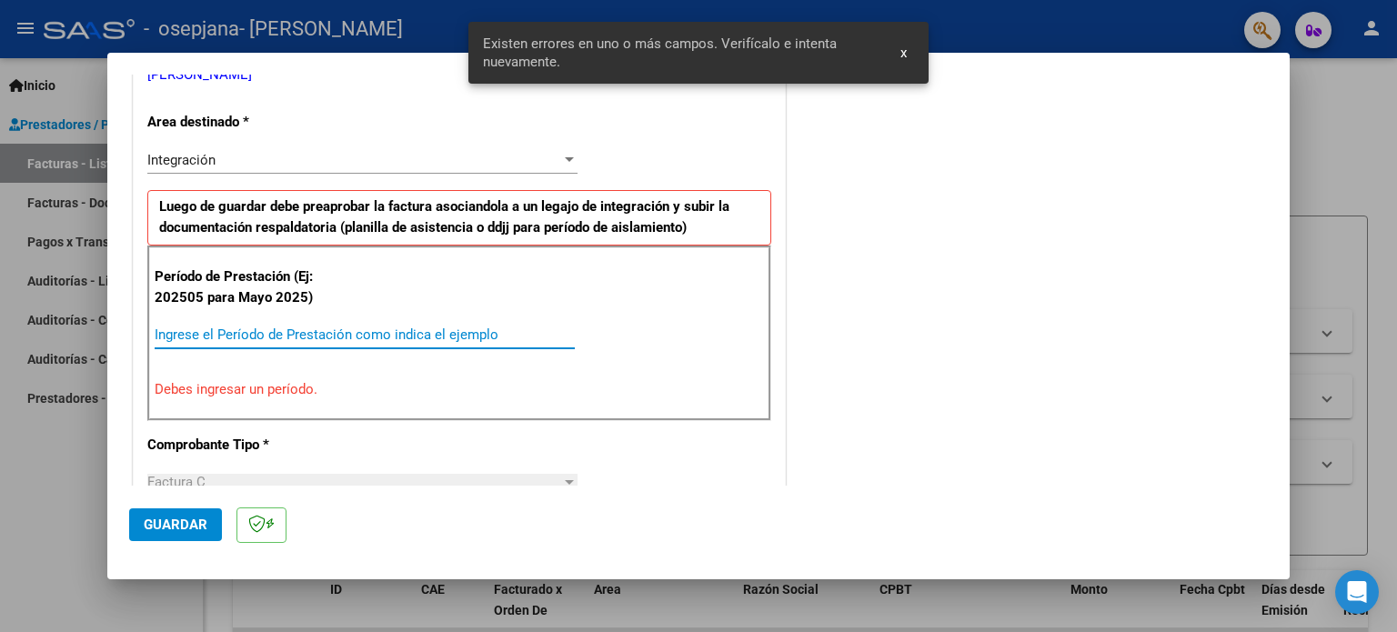
click at [248, 327] on input "Ingrese el Período de Prestación como indica el ejemplo" at bounding box center [365, 335] width 420 height 16
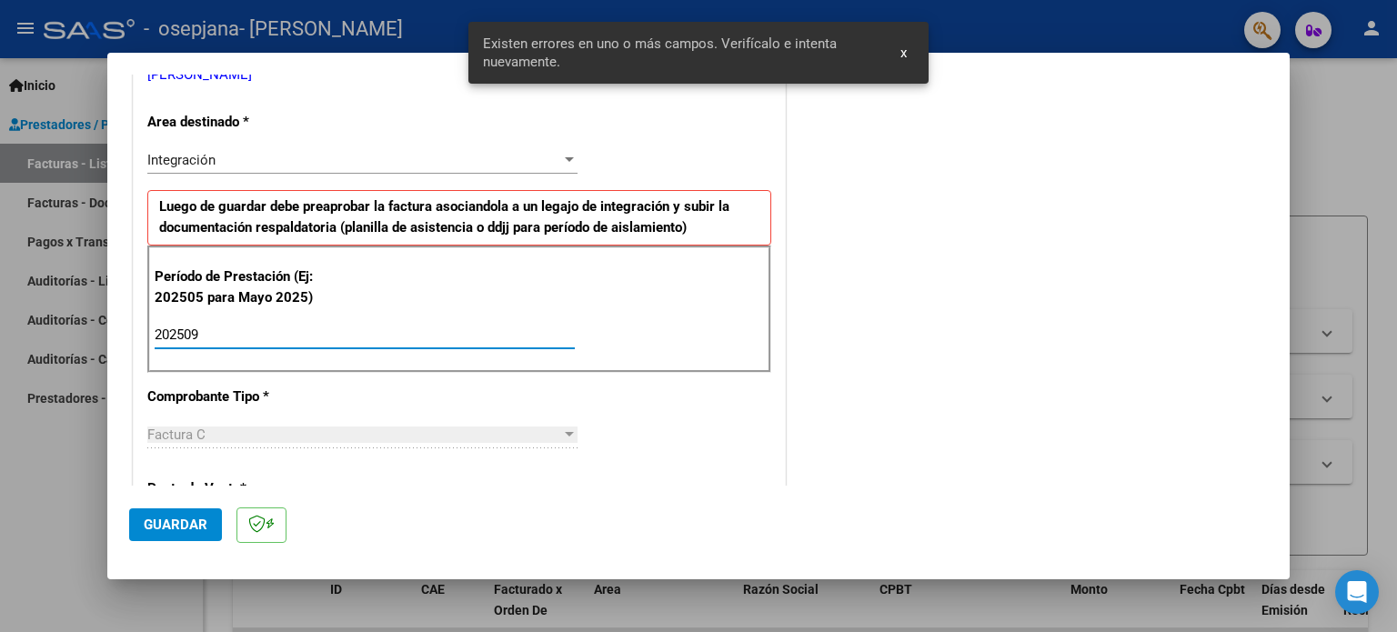
type input "202509"
click at [171, 508] on button "Guardar" at bounding box center [175, 524] width 93 height 33
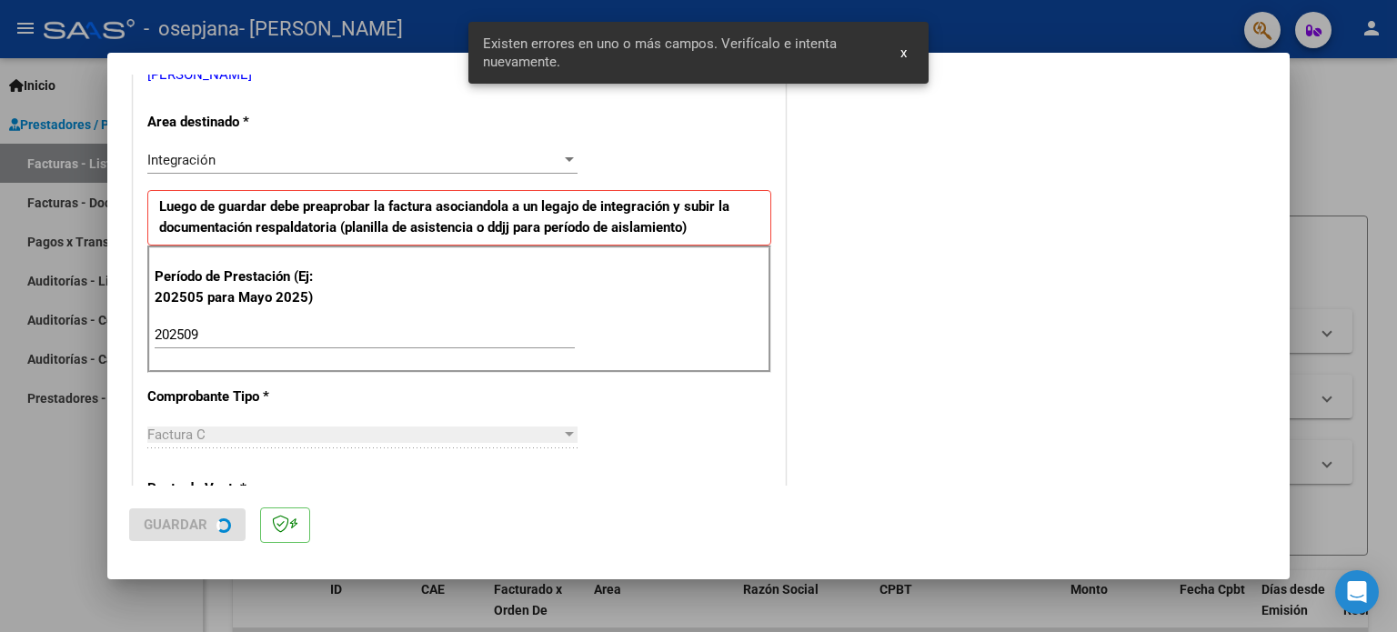
click at [171, 508] on div "COMPROBANTE VER COMPROBANTE El comprobante fue leído exitosamente. DATOS DEL CO…" at bounding box center [698, 316] width 1397 height 632
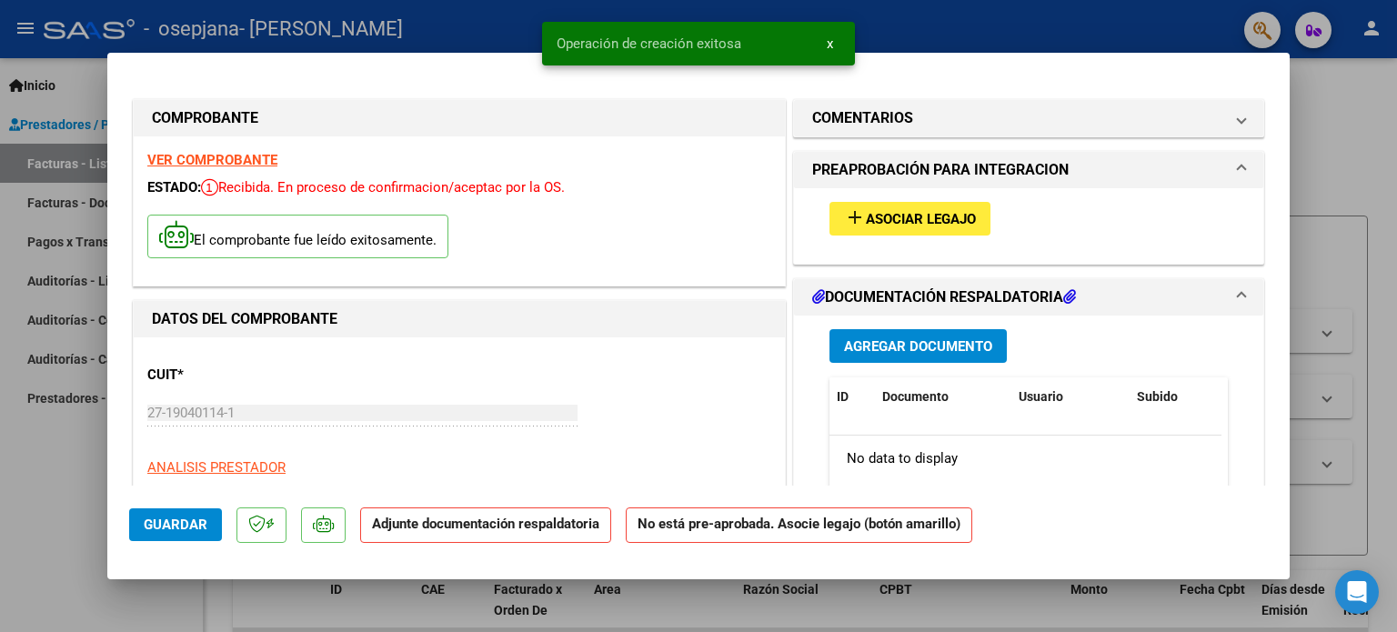
click at [906, 243] on div "add Asociar Legajo" at bounding box center [1029, 218] width 426 height 61
click at [895, 221] on span "Asociar Legajo" at bounding box center [921, 219] width 110 height 16
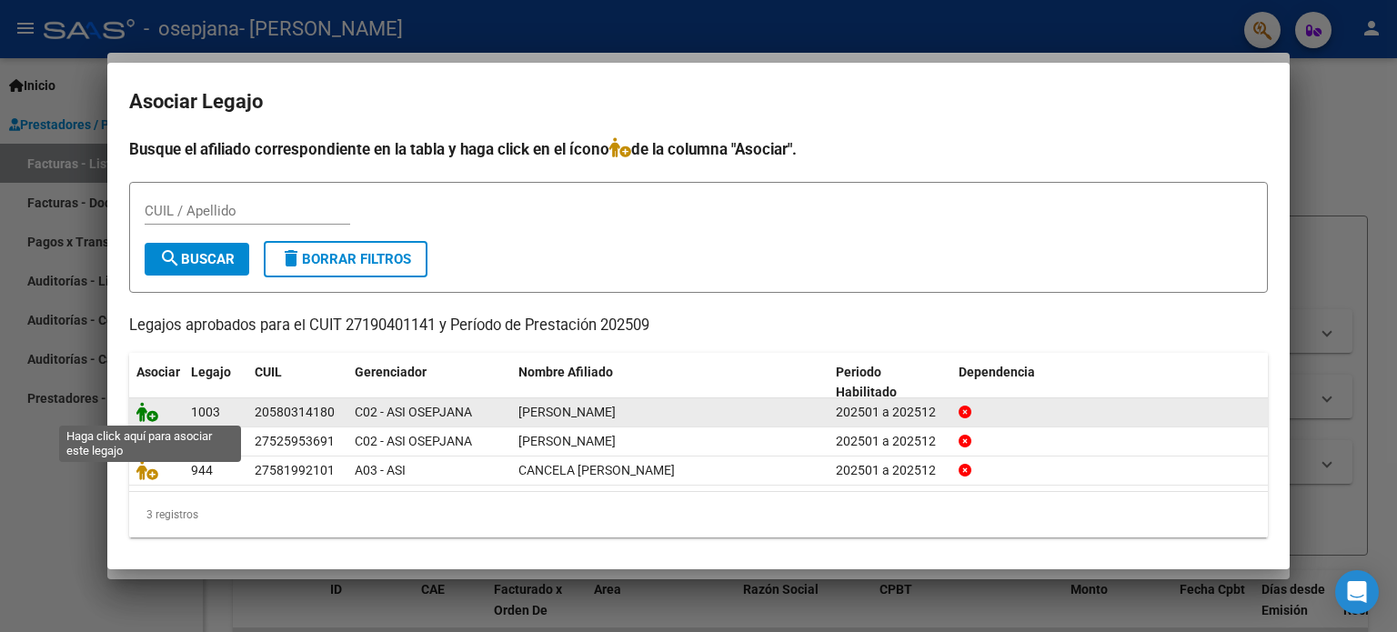
click at [142, 410] on icon at bounding box center [147, 412] width 22 height 20
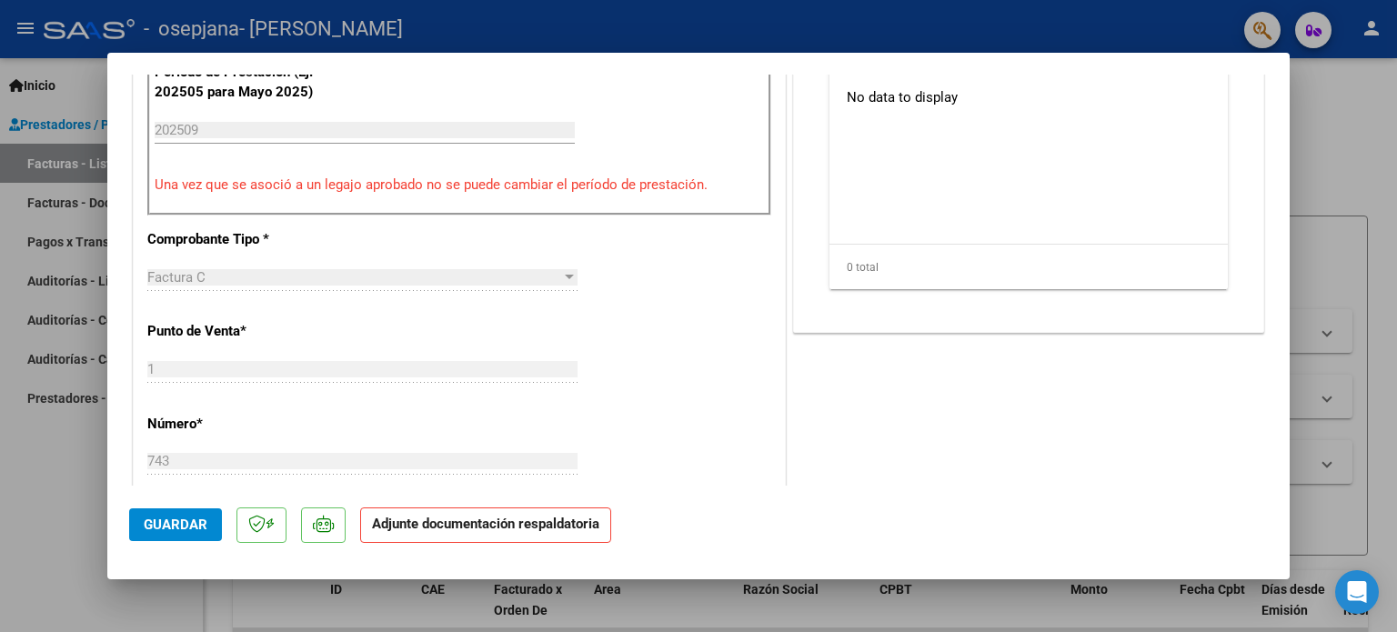
scroll to position [437, 0]
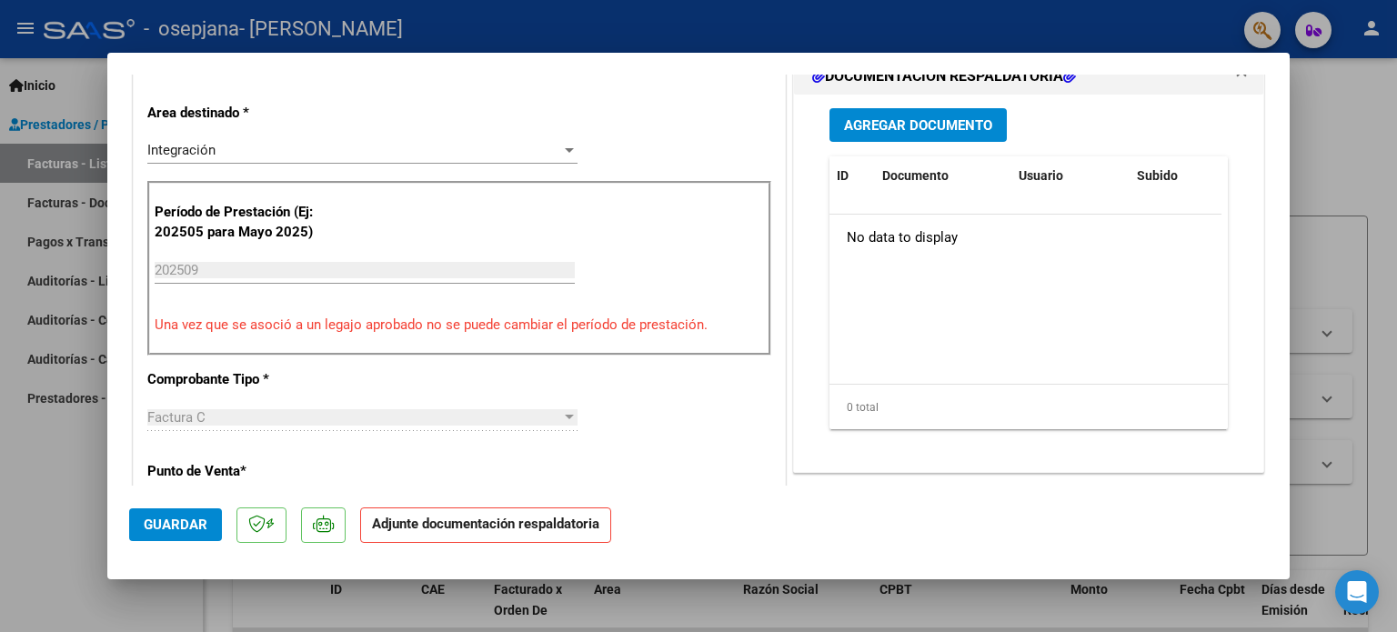
click at [870, 117] on span "Agregar Documento" at bounding box center [918, 125] width 148 height 16
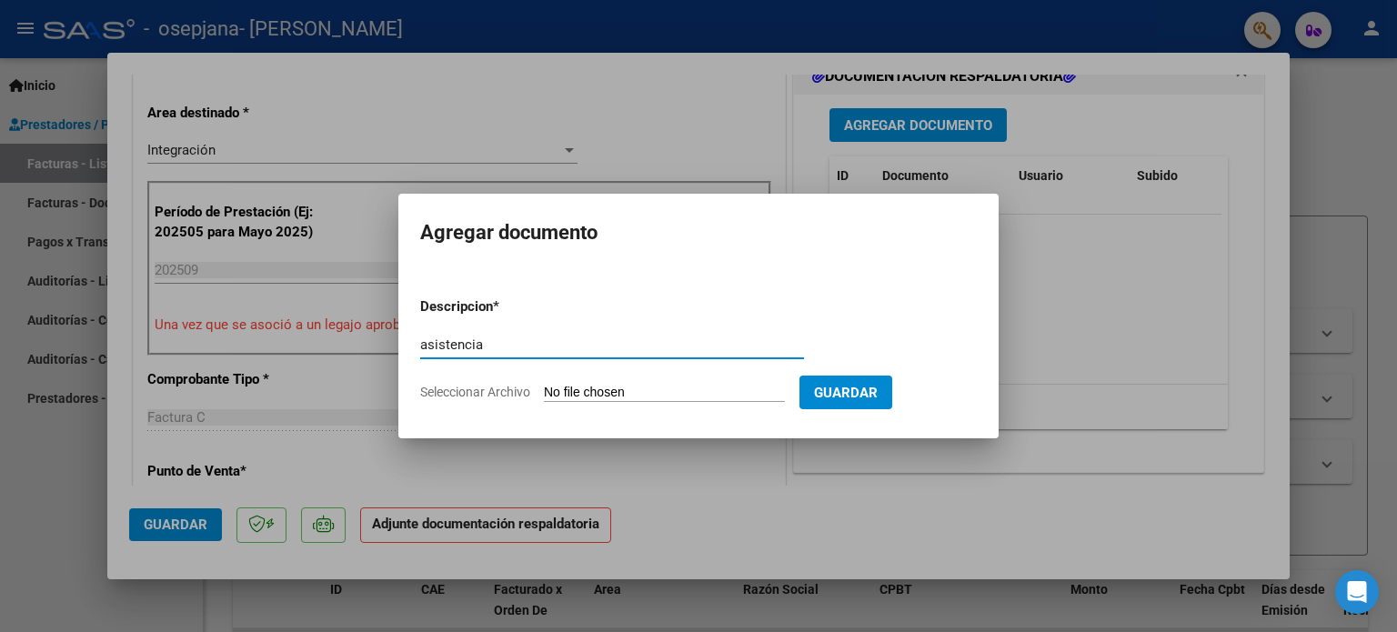
type input "asistencia"
click at [544, 385] on input "Seleccionar Archivo" at bounding box center [664, 393] width 241 height 17
type input "C:\fakepath\asistencia [PERSON_NAME] - [DATE].pdf"
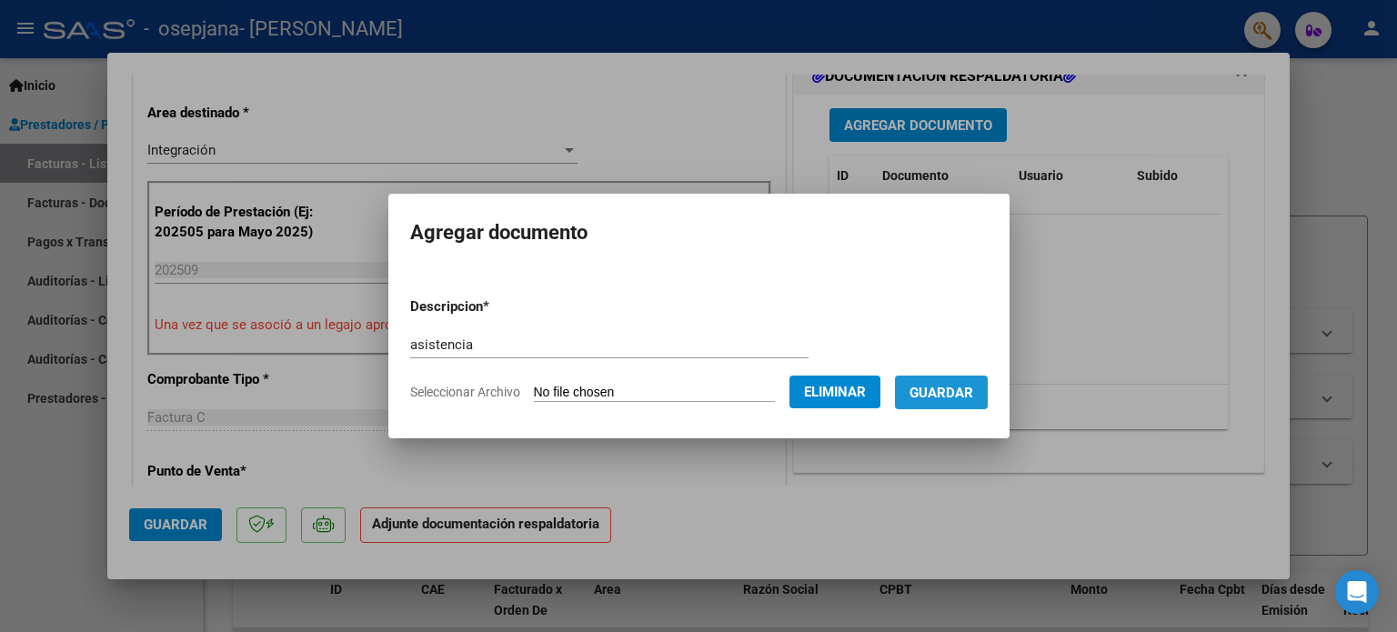
click at [973, 392] on span "Guardar" at bounding box center [942, 393] width 64 height 16
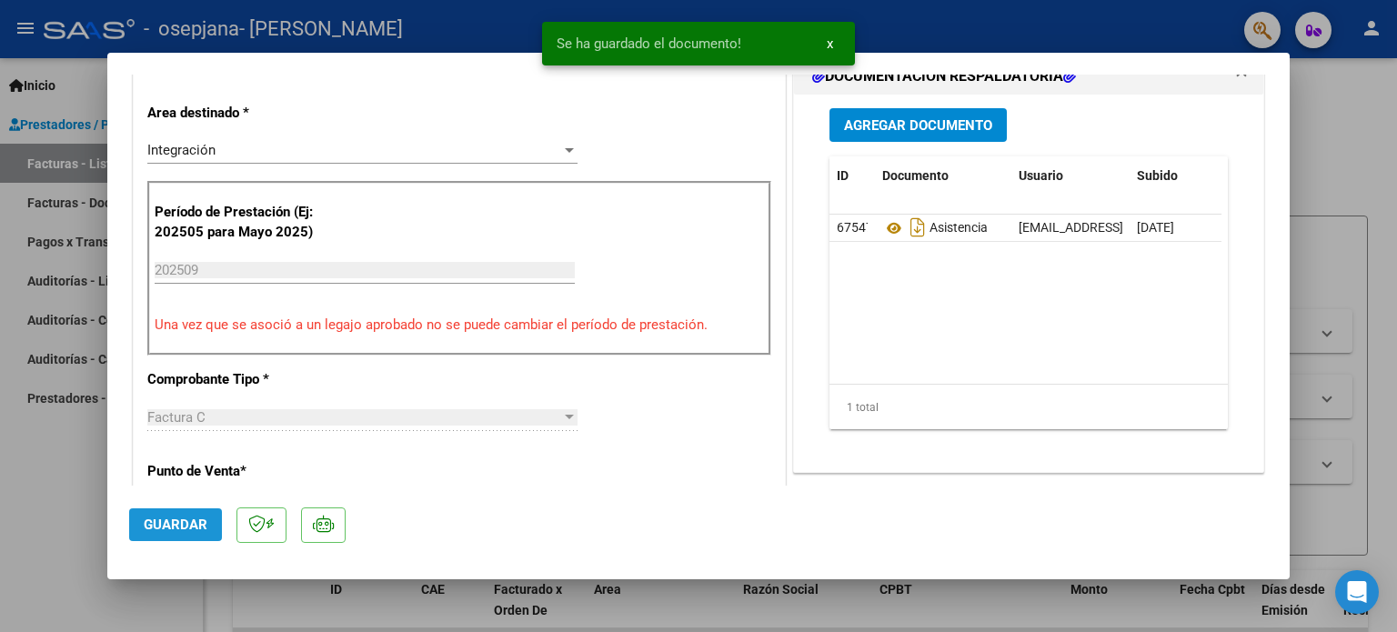
click at [144, 517] on span "Guardar" at bounding box center [176, 525] width 64 height 16
click at [84, 502] on div at bounding box center [698, 316] width 1397 height 632
type input "$ 0,00"
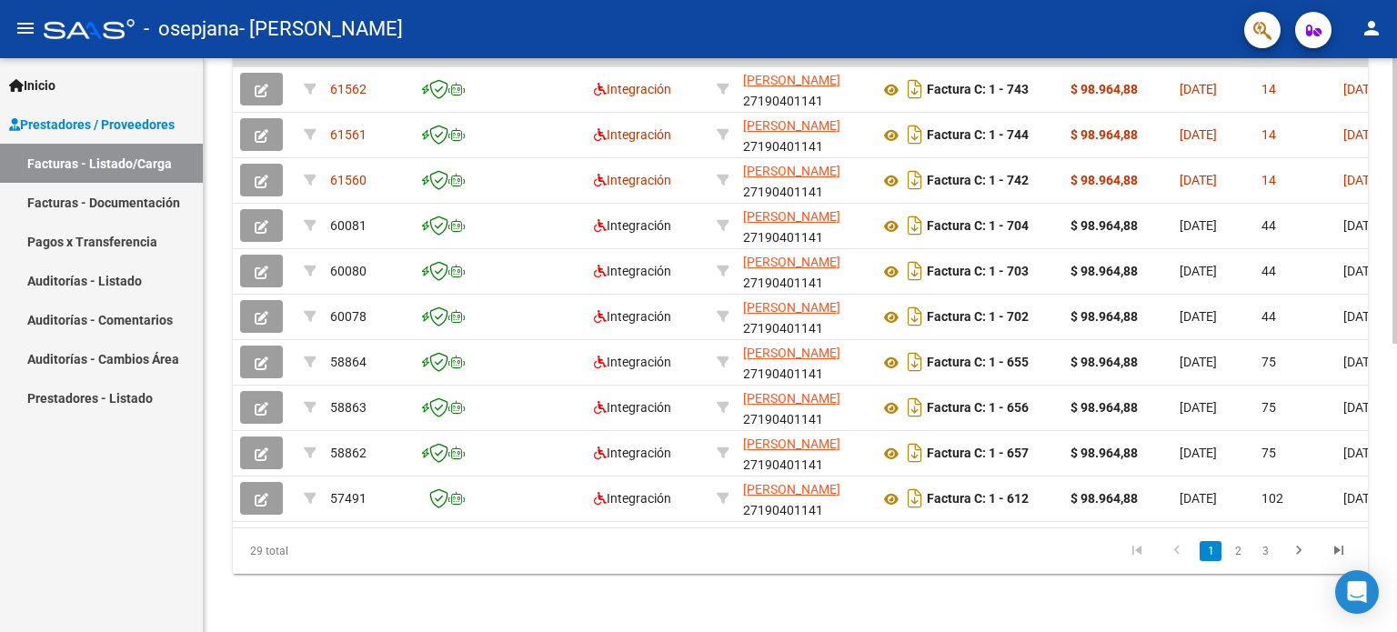
scroll to position [580, 0]
click at [1354, 465] on div "Video tutorial PRESTADORES -> Listado de CPBTs Emitidos por Prestadores / Prove…" at bounding box center [803, 60] width 1198 height 1143
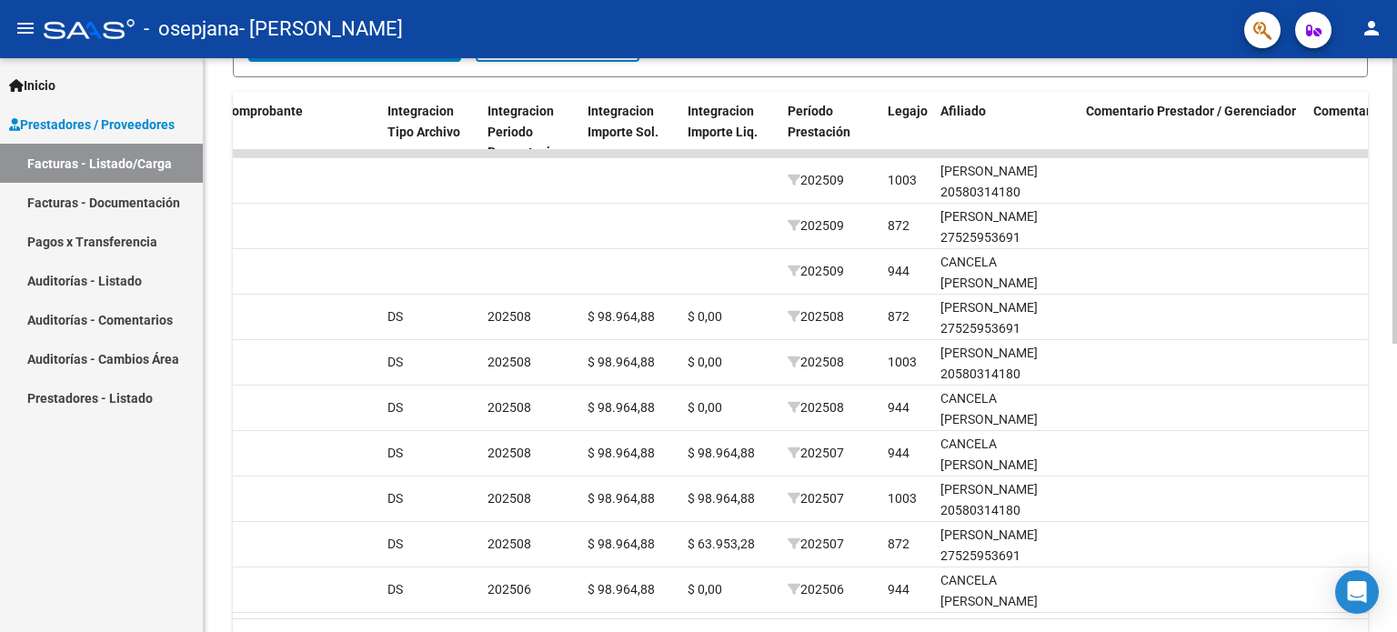
scroll to position [434, 0]
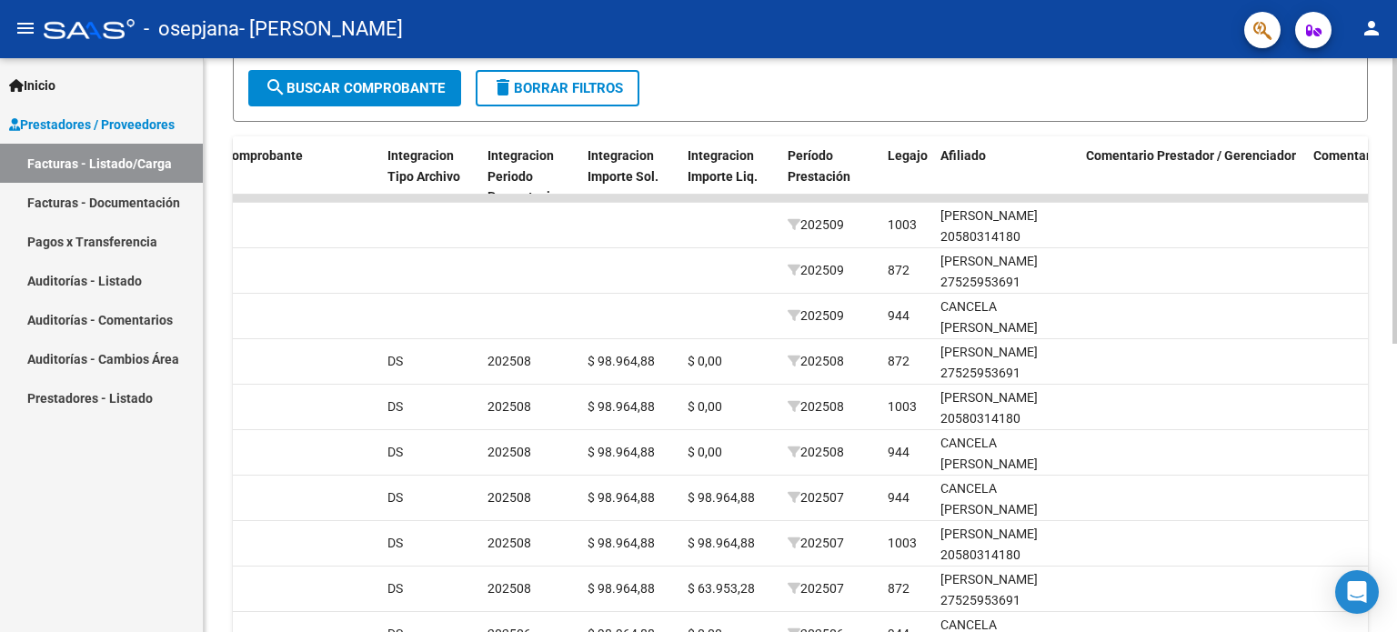
click at [1391, 323] on div "Video tutorial PRESTADORES -> Listado de CPBTs Emitidos por Prestadores / Prove…" at bounding box center [803, 195] width 1198 height 1143
click at [505, 170] on span "Integracion Periodo Presentacion" at bounding box center [526, 176] width 77 height 56
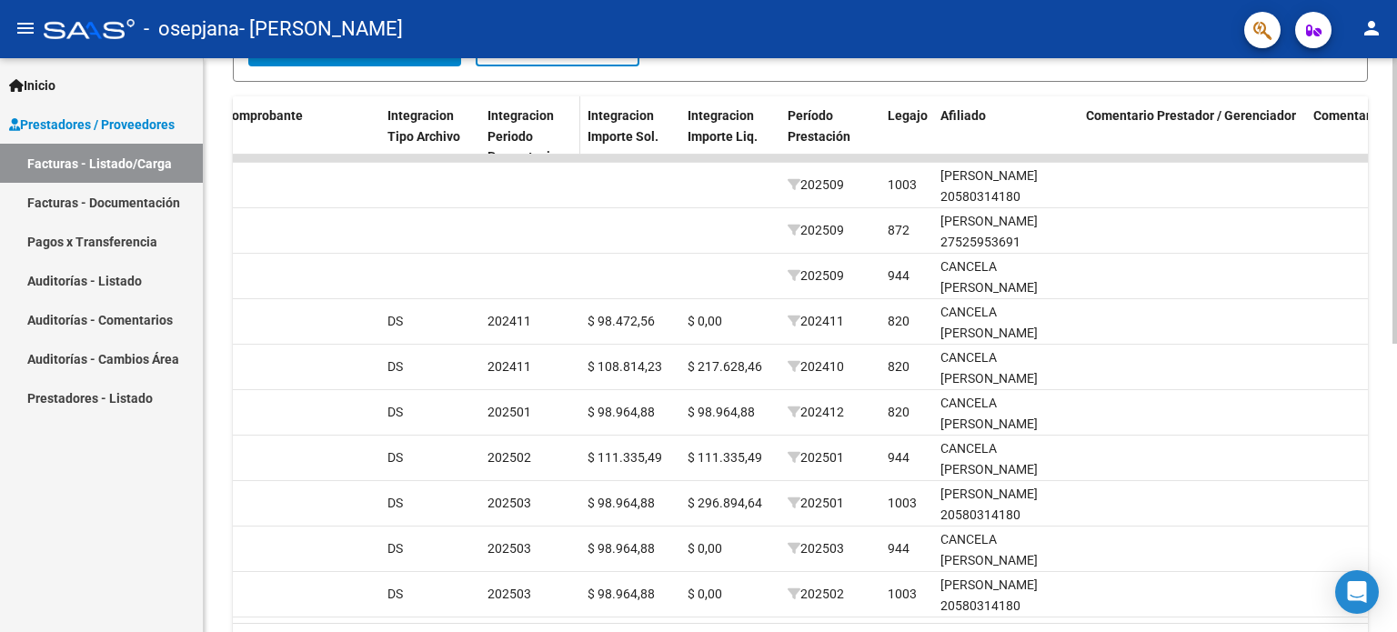
scroll to position [470, 0]
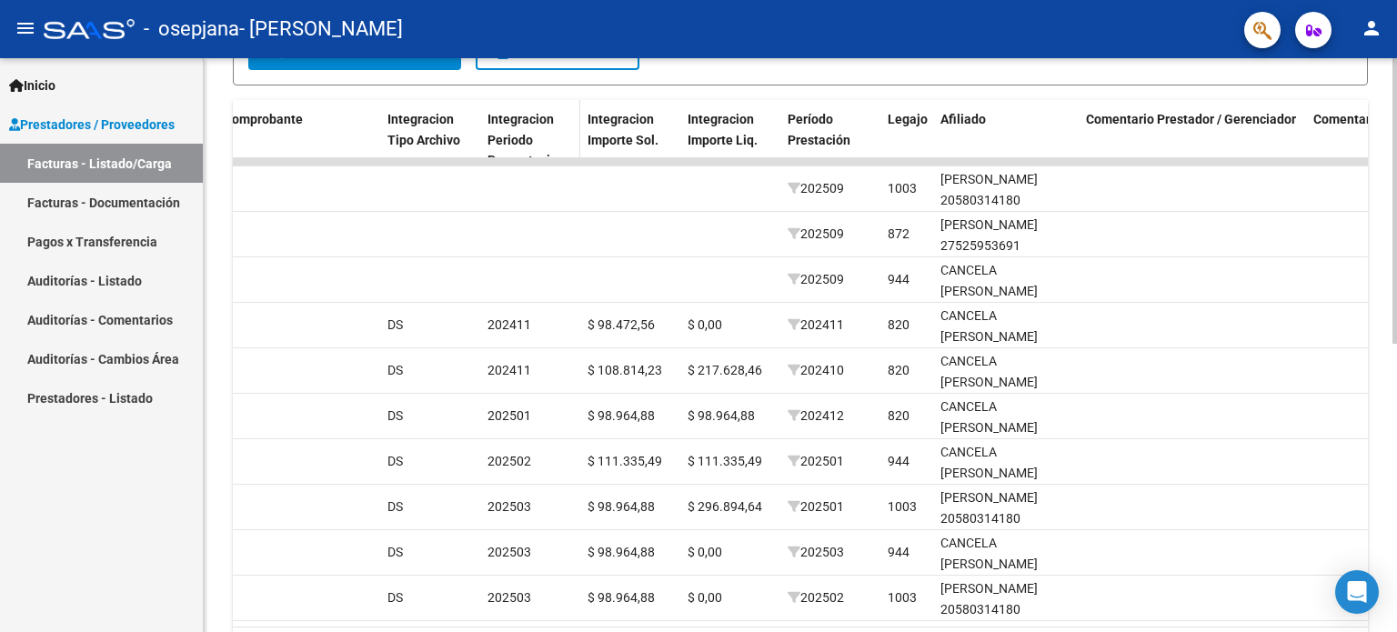
click at [518, 131] on span "Integracion Periodo Presentacion" at bounding box center [526, 140] width 77 height 56
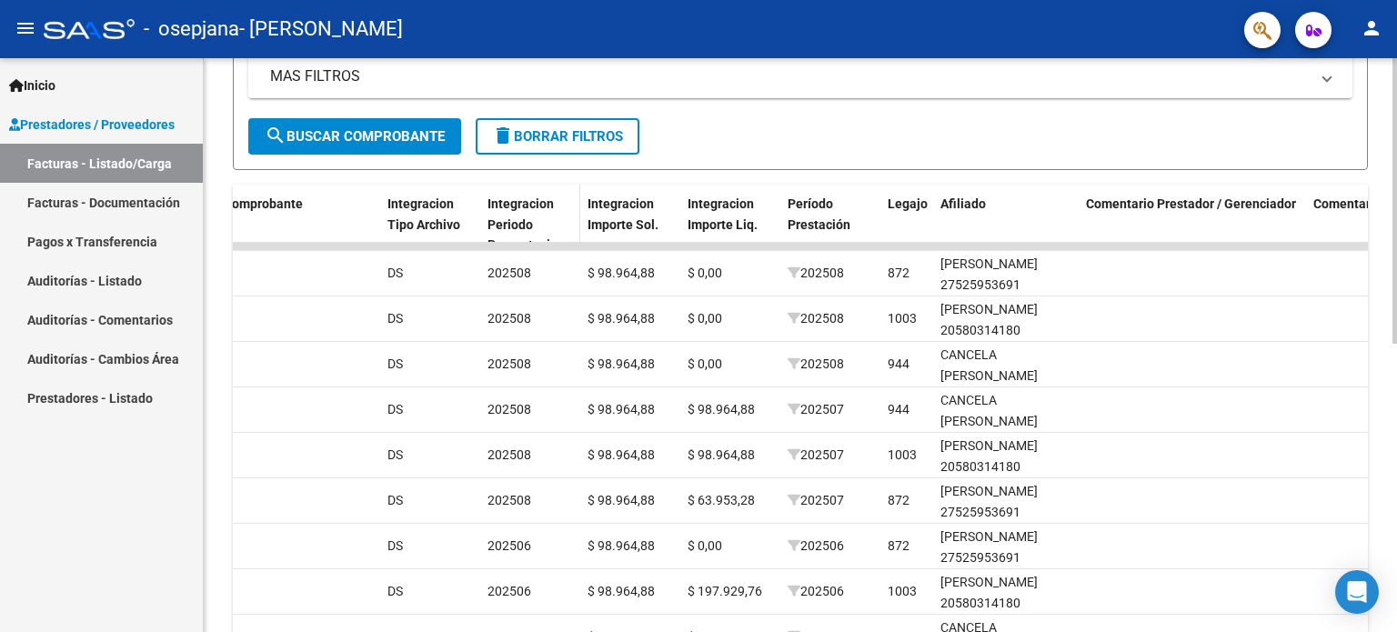
scroll to position [363, 0]
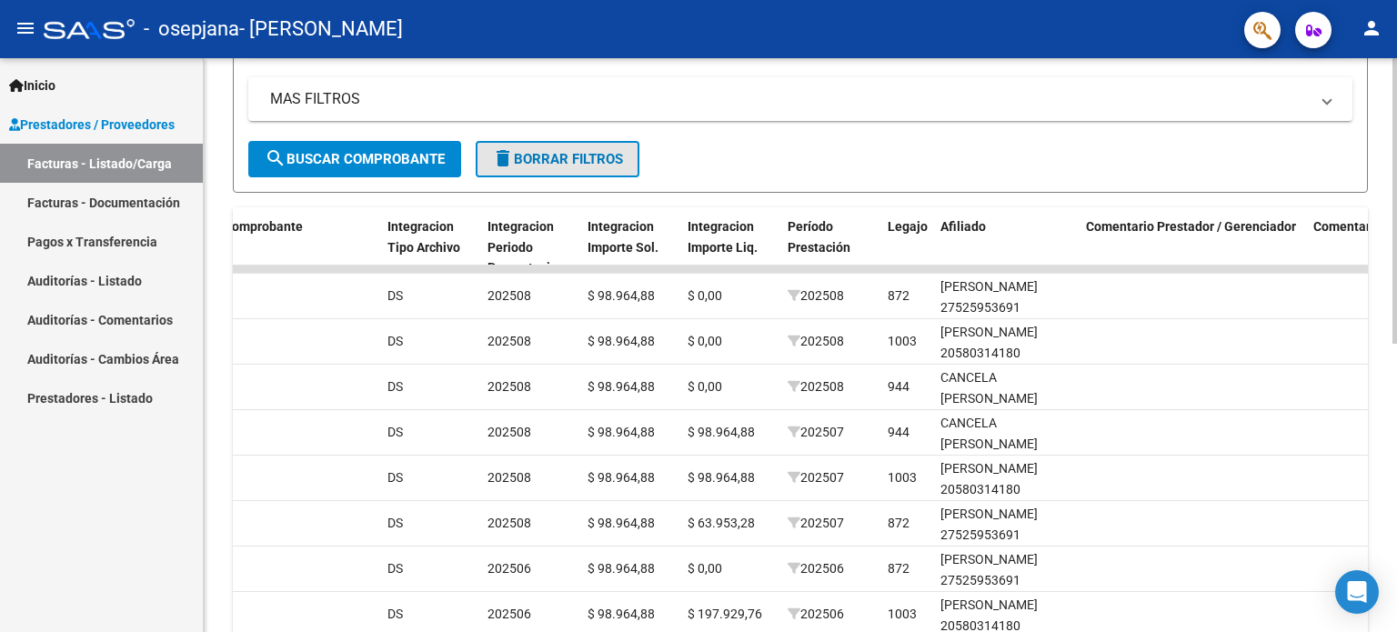
click at [524, 152] on span "delete Borrar Filtros" at bounding box center [557, 159] width 131 height 16
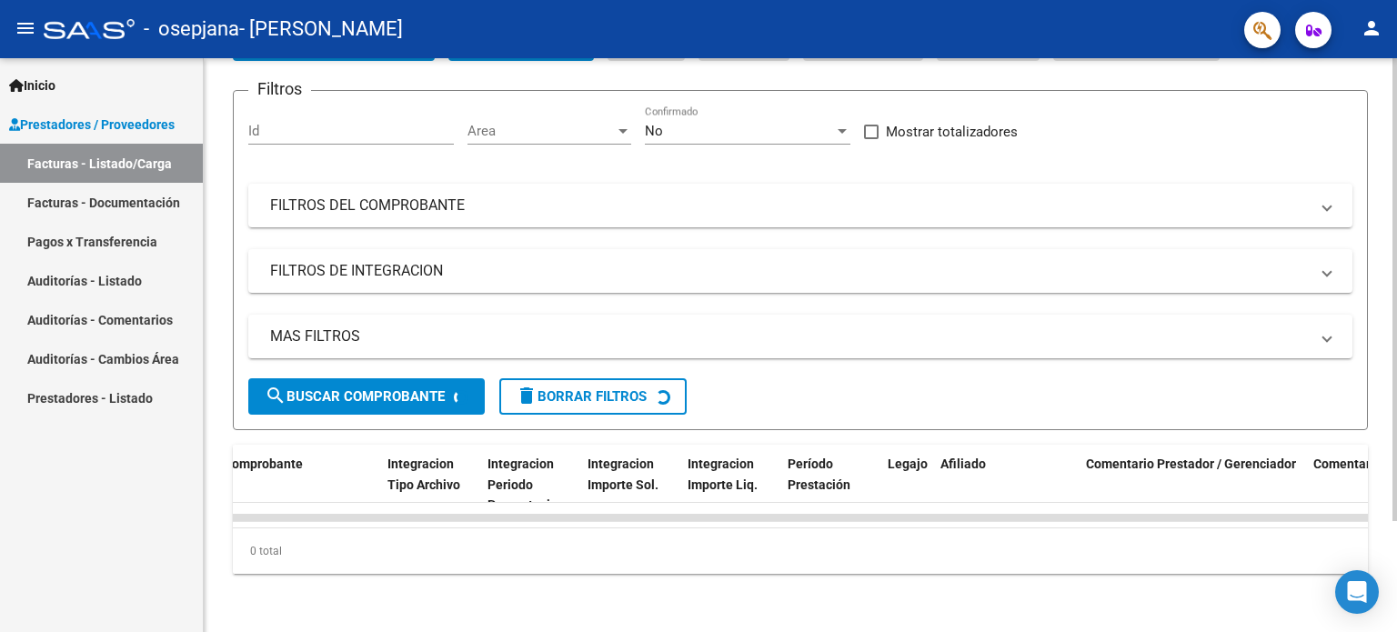
scroll to position [262, 0]
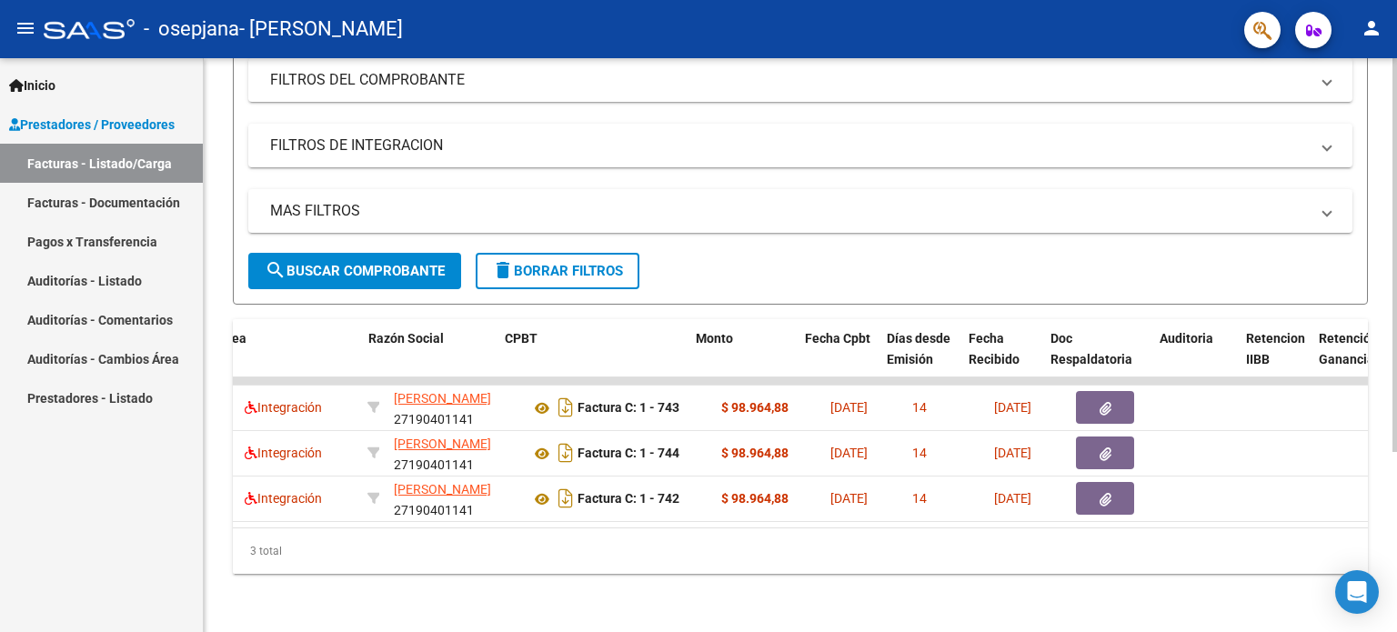
drag, startPoint x: 950, startPoint y: 528, endPoint x: 524, endPoint y: 541, distance: 425.9
click at [524, 541] on div "ID CAE Facturado x Orden De Area Razón Social CPBT Monto Fecha Cpbt Días desde …" at bounding box center [800, 446] width 1135 height 255
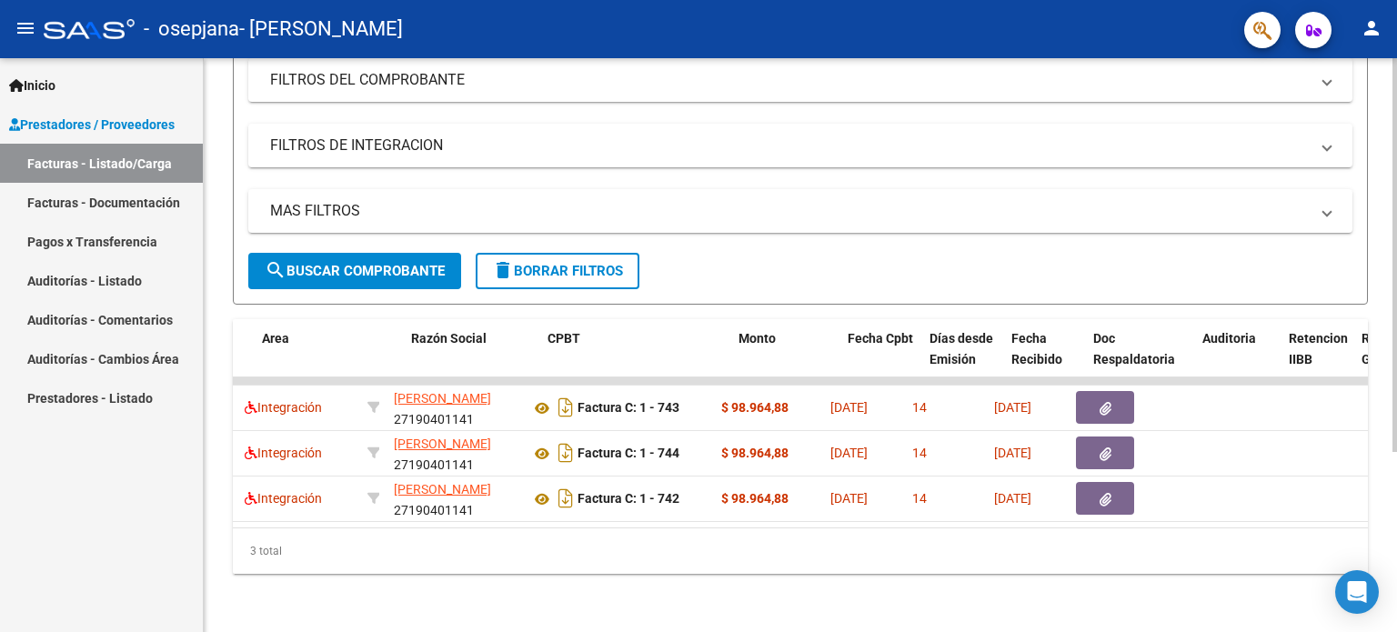
scroll to position [0, 331]
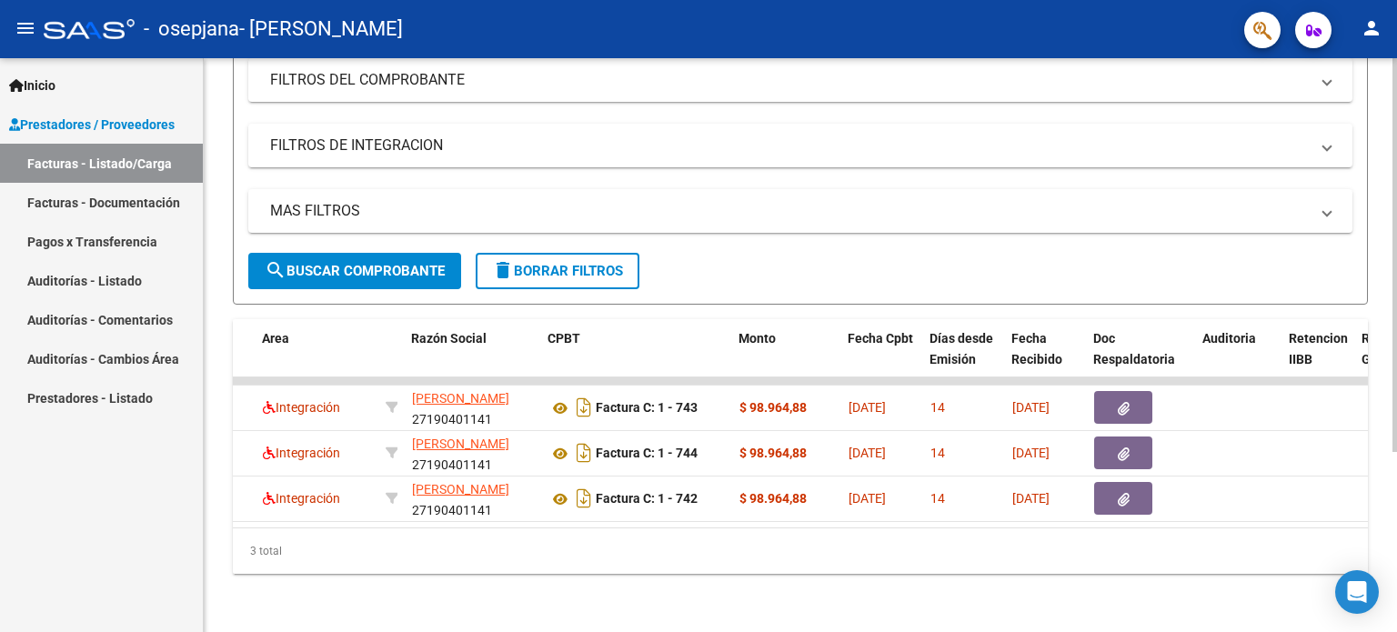
drag, startPoint x: 524, startPoint y: 541, endPoint x: 483, endPoint y: 522, distance: 45.2
click at [483, 522] on div "ID CAE Facturado x Orden De Area Razón Social CPBT Monto Fecha Cpbt Días desde …" at bounding box center [800, 446] width 1135 height 255
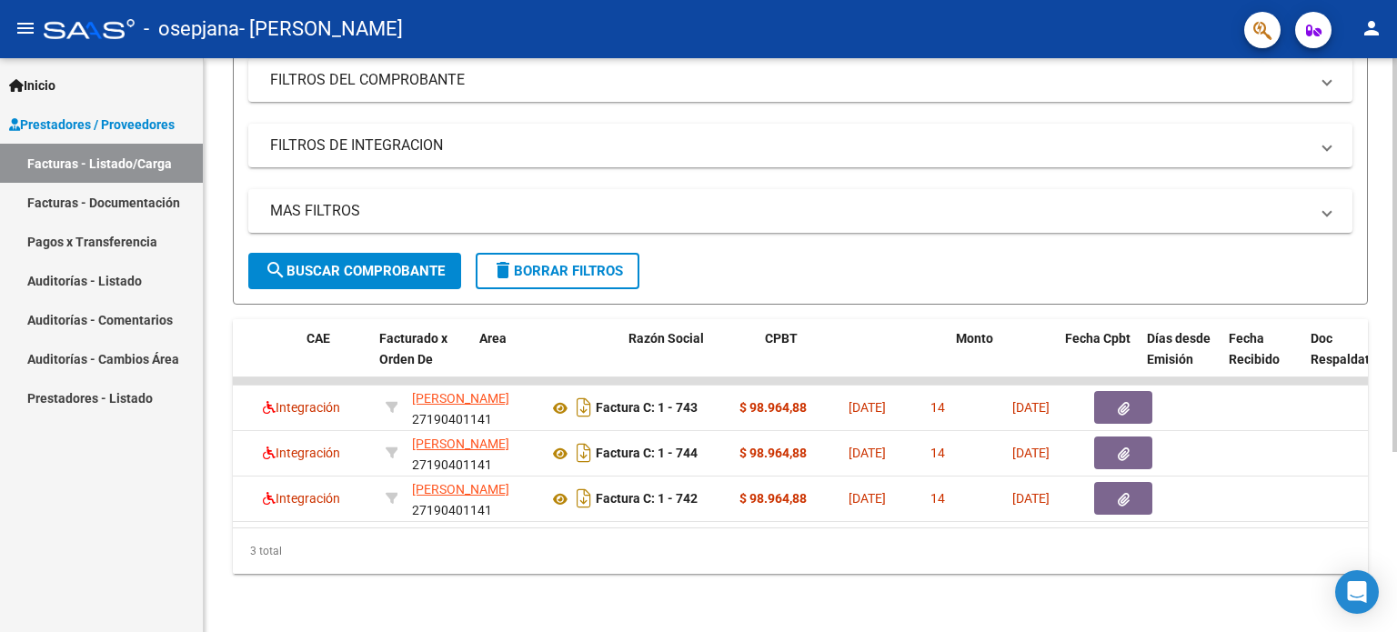
scroll to position [0, 0]
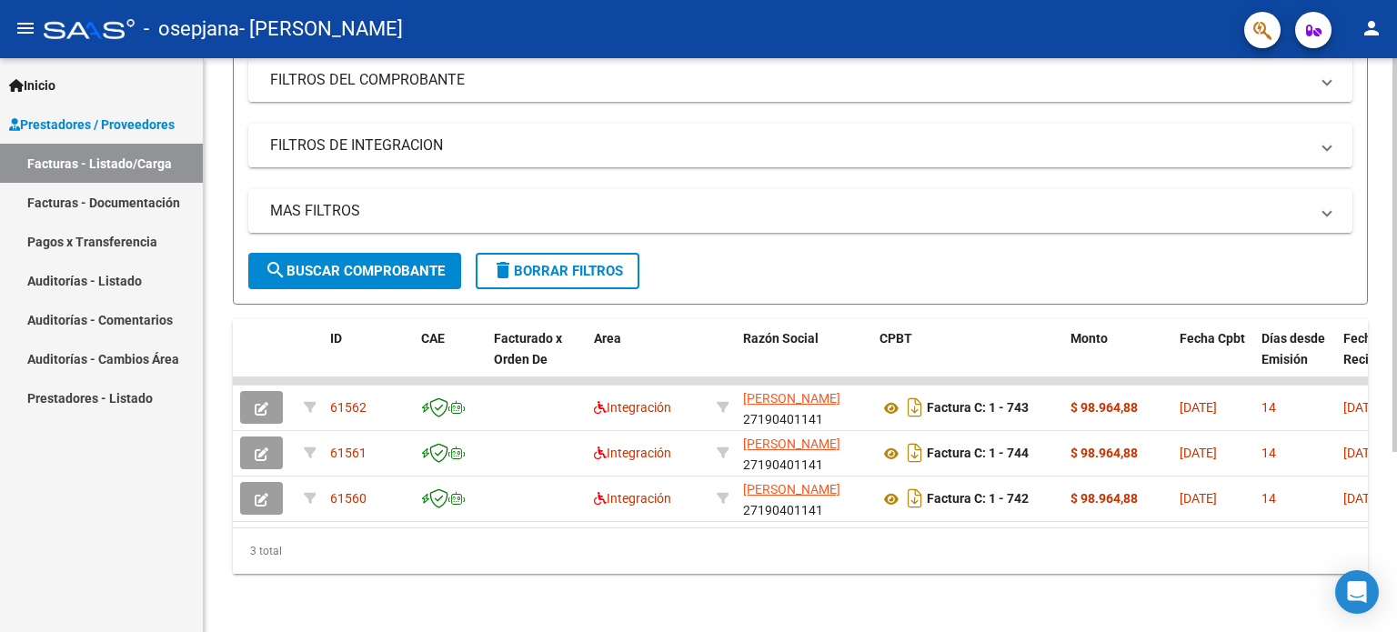
click at [1374, 467] on div "Video tutorial PRESTADORES -> Listado de CPBTs Emitidos por Prestadores / Prove…" at bounding box center [803, 219] width 1198 height 825
